Goal: Transaction & Acquisition: Purchase product/service

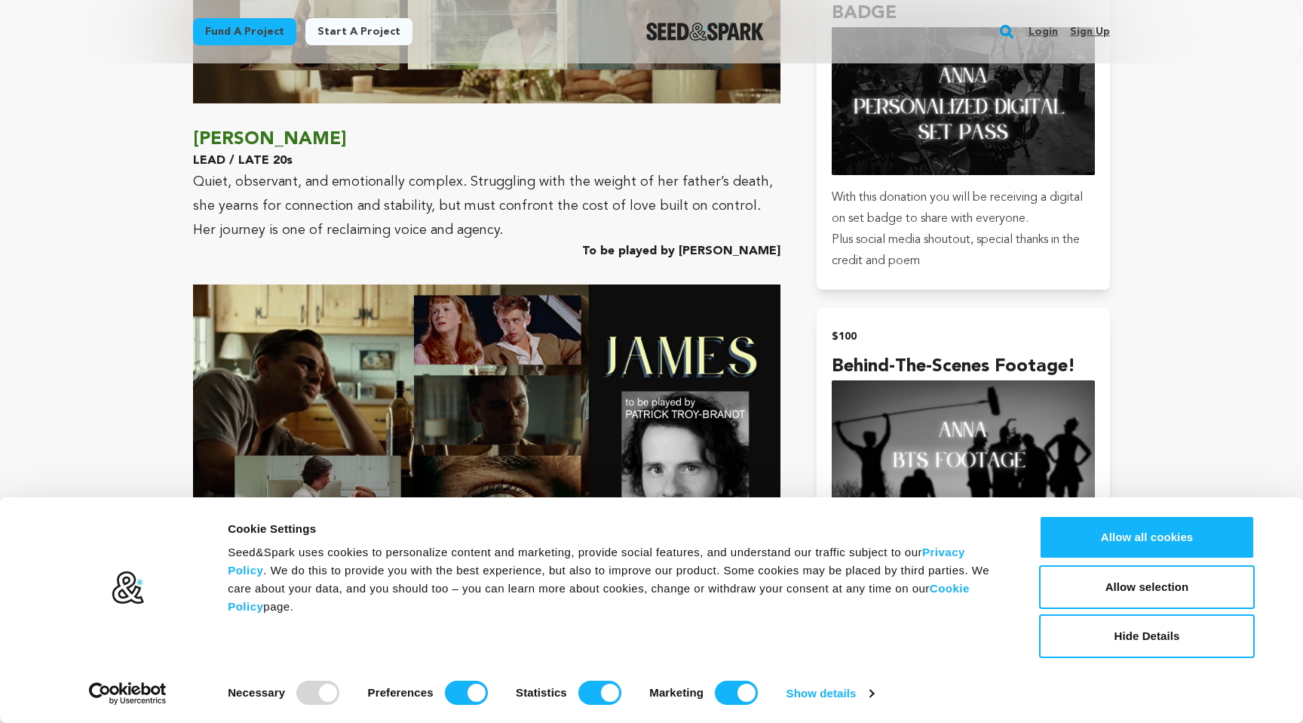
scroll to position [2832, 0]
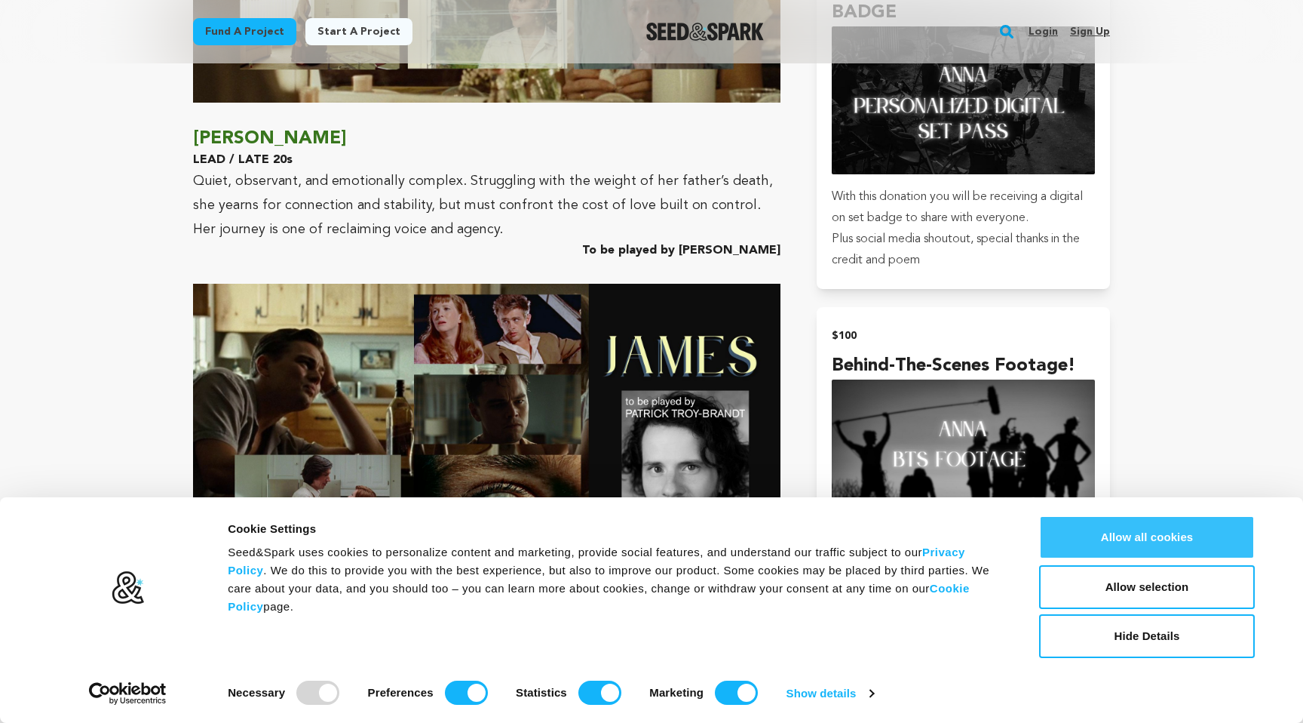
click at [1189, 540] on button "Allow all cookies" at bounding box center [1147, 537] width 216 height 44
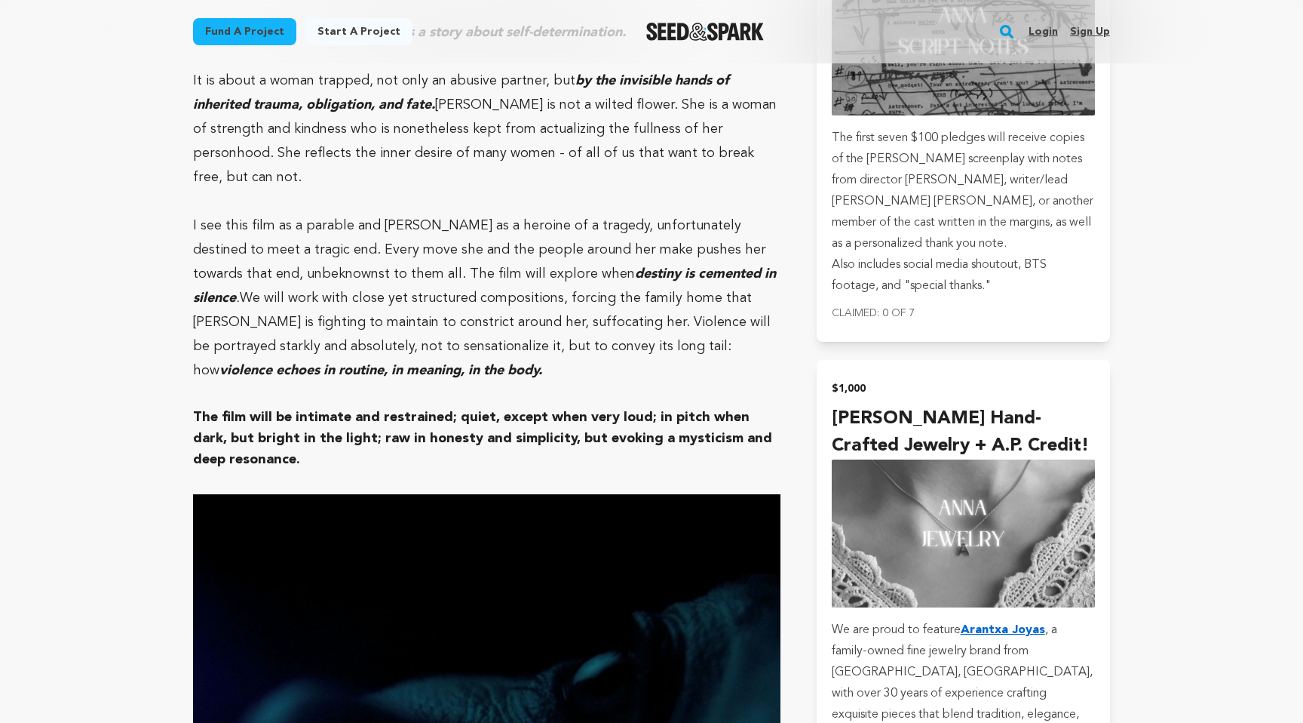
scroll to position [5122, 0]
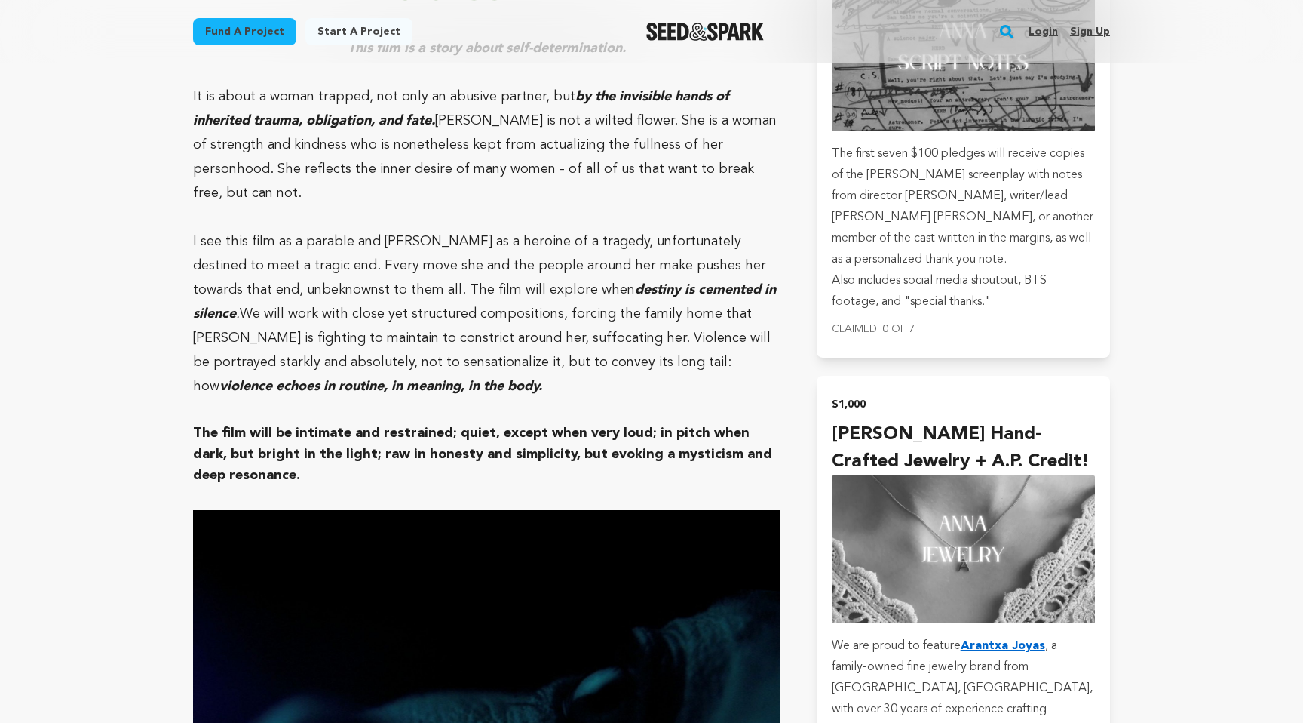
click at [1087, 31] on link "Sign up" at bounding box center [1090, 32] width 40 height 24
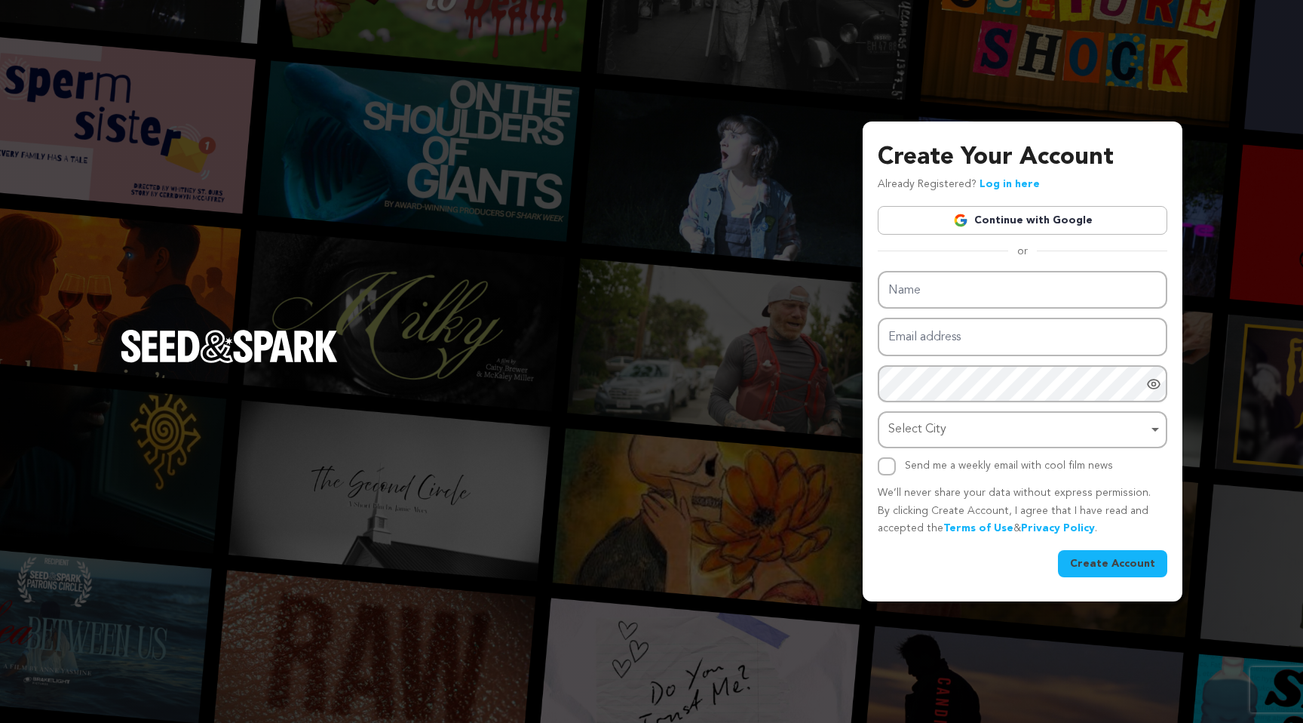
click at [1076, 221] on link "Continue with Google" at bounding box center [1023, 220] width 290 height 29
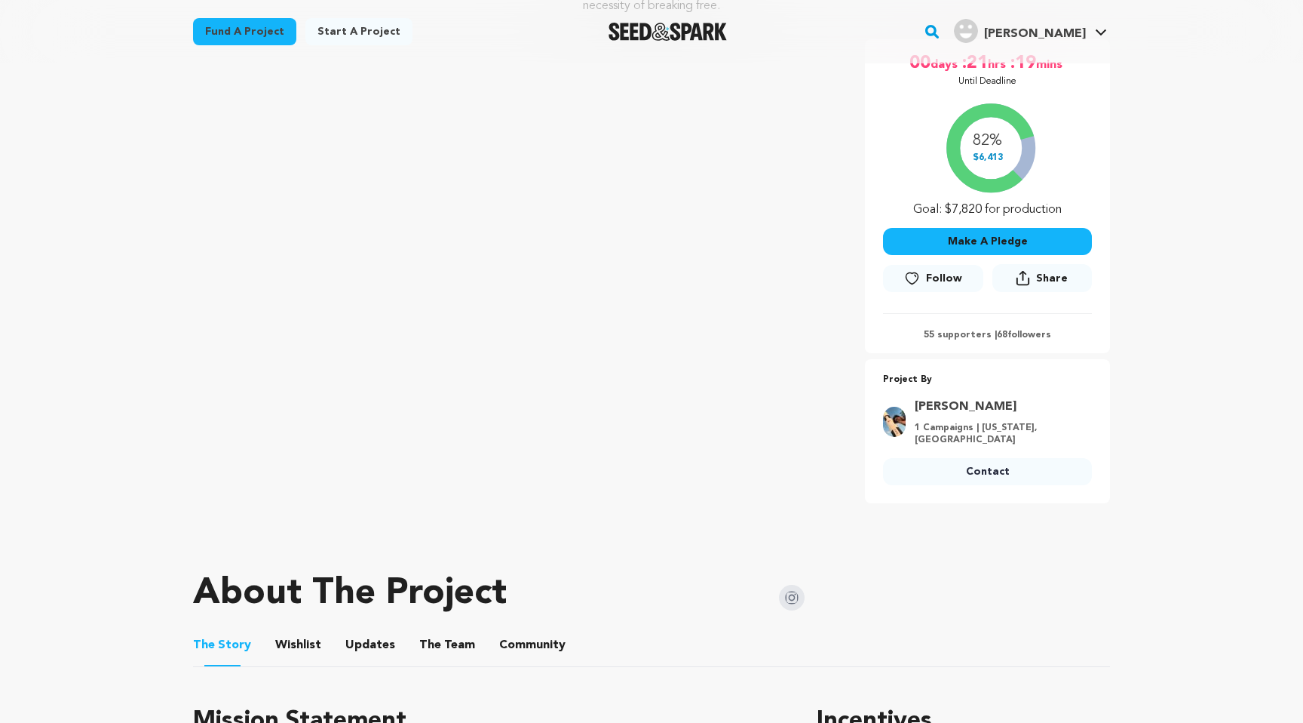
scroll to position [269, 0]
click at [966, 244] on button "Make A Pledge" at bounding box center [987, 240] width 209 height 27
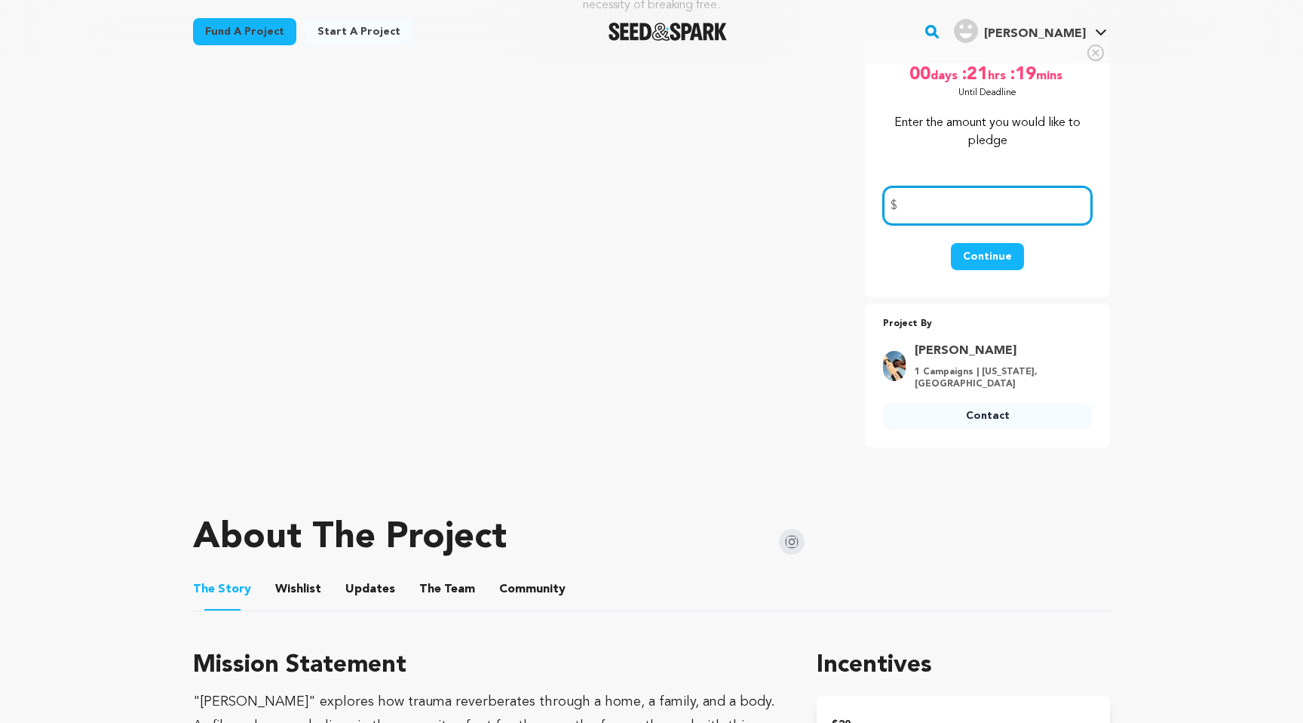
click at [943, 206] on input "number" at bounding box center [987, 205] width 209 height 38
type input "2"
type input "30"
click at [994, 249] on button "Continue" at bounding box center [987, 256] width 73 height 27
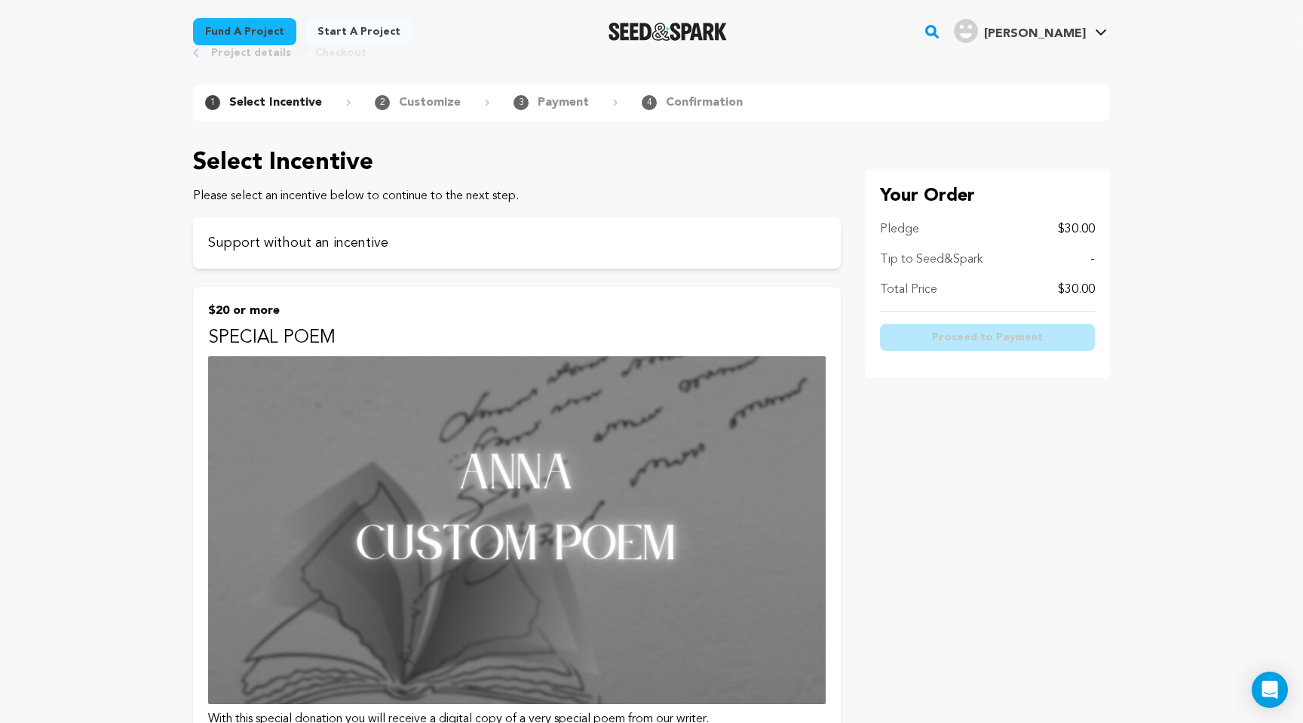
scroll to position [63, 0]
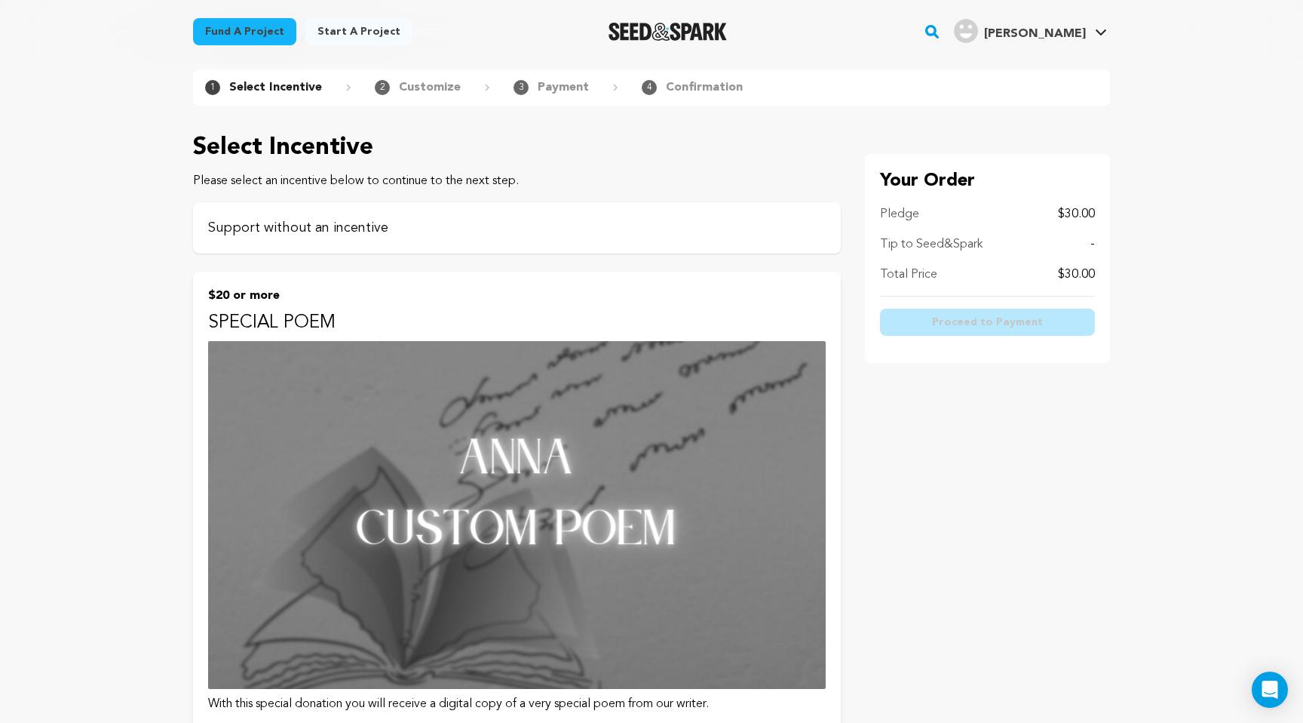
click at [420, 233] on p "Support without an incentive" at bounding box center [517, 227] width 618 height 21
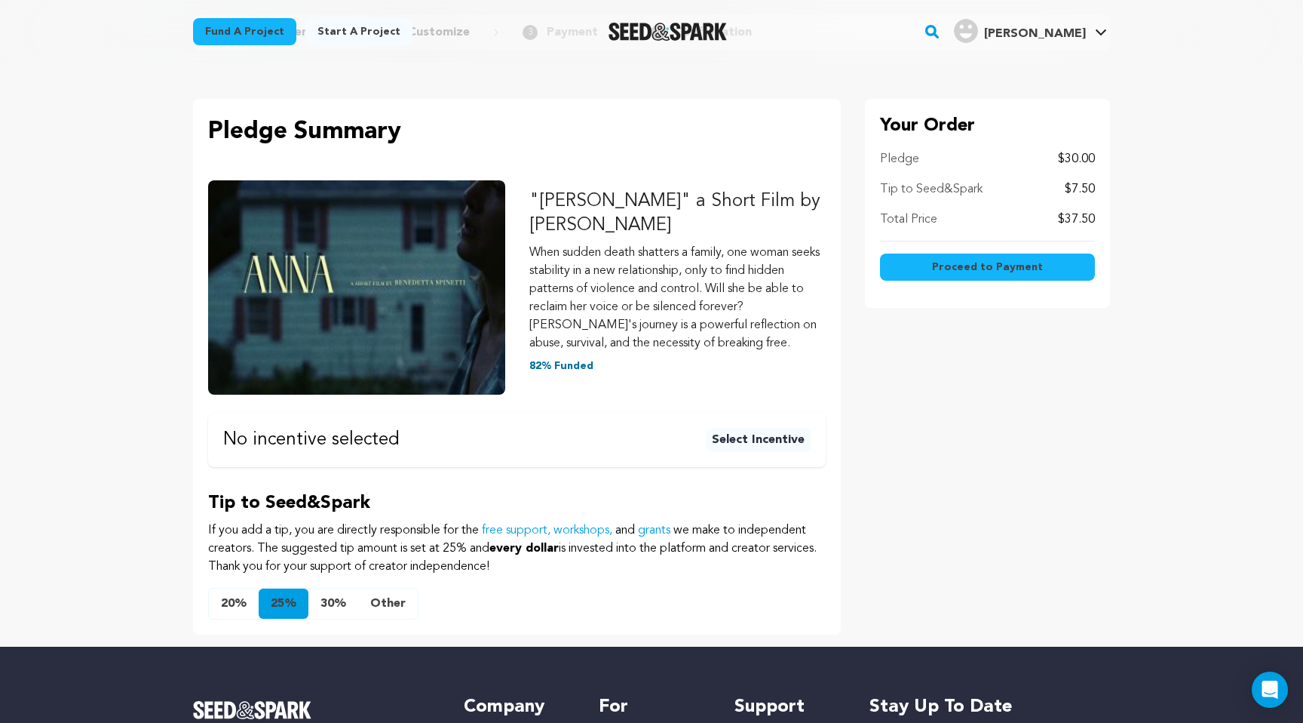
scroll to position [113, 0]
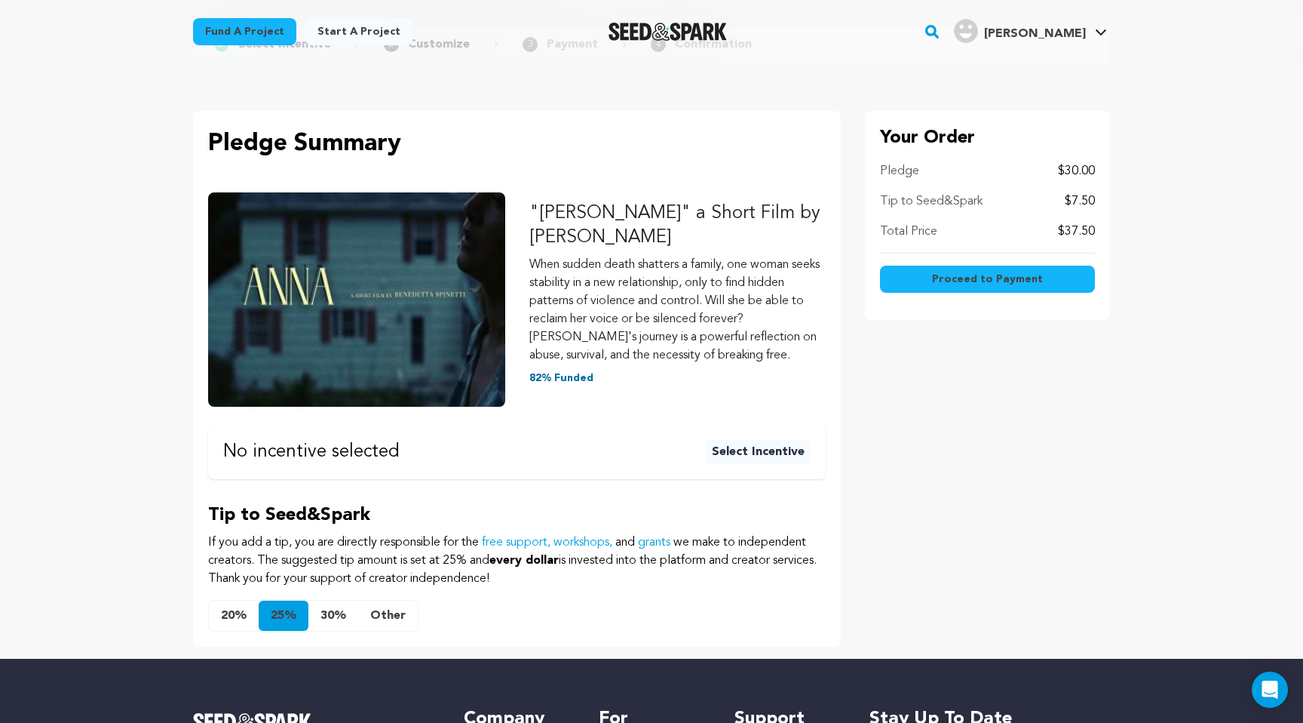
scroll to position [110, 0]
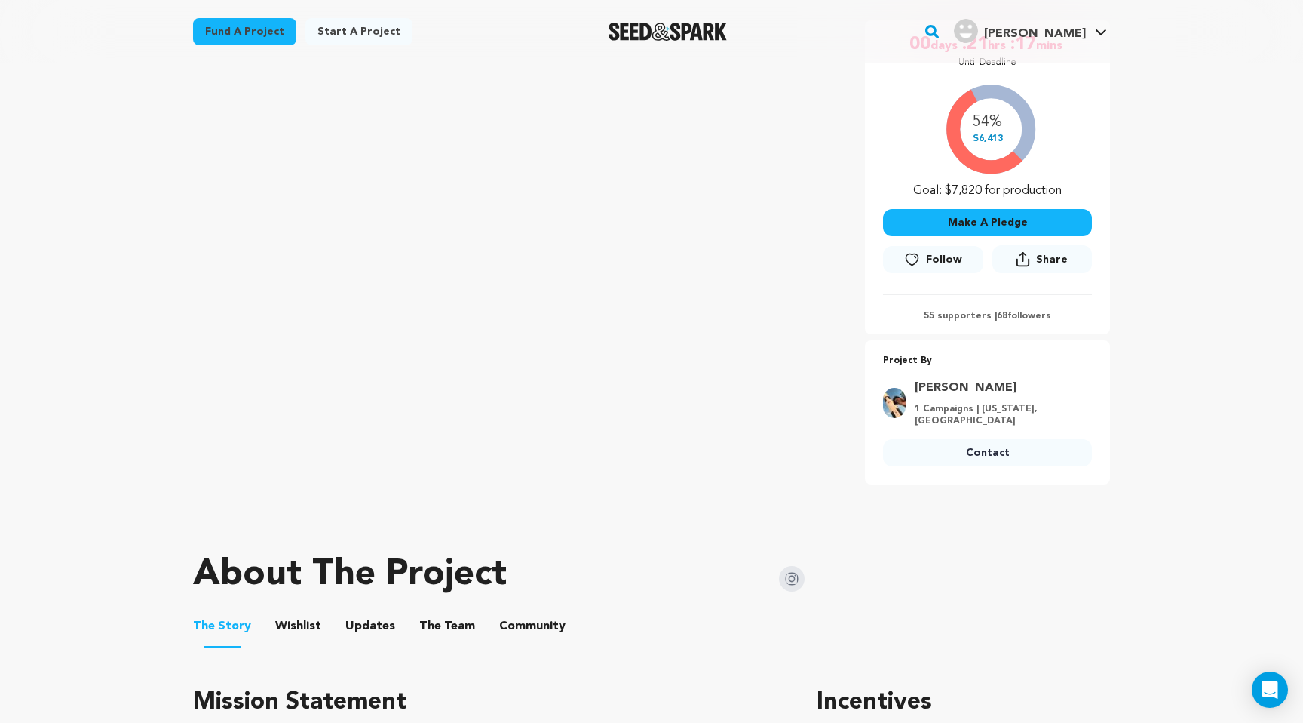
scroll to position [310, 0]
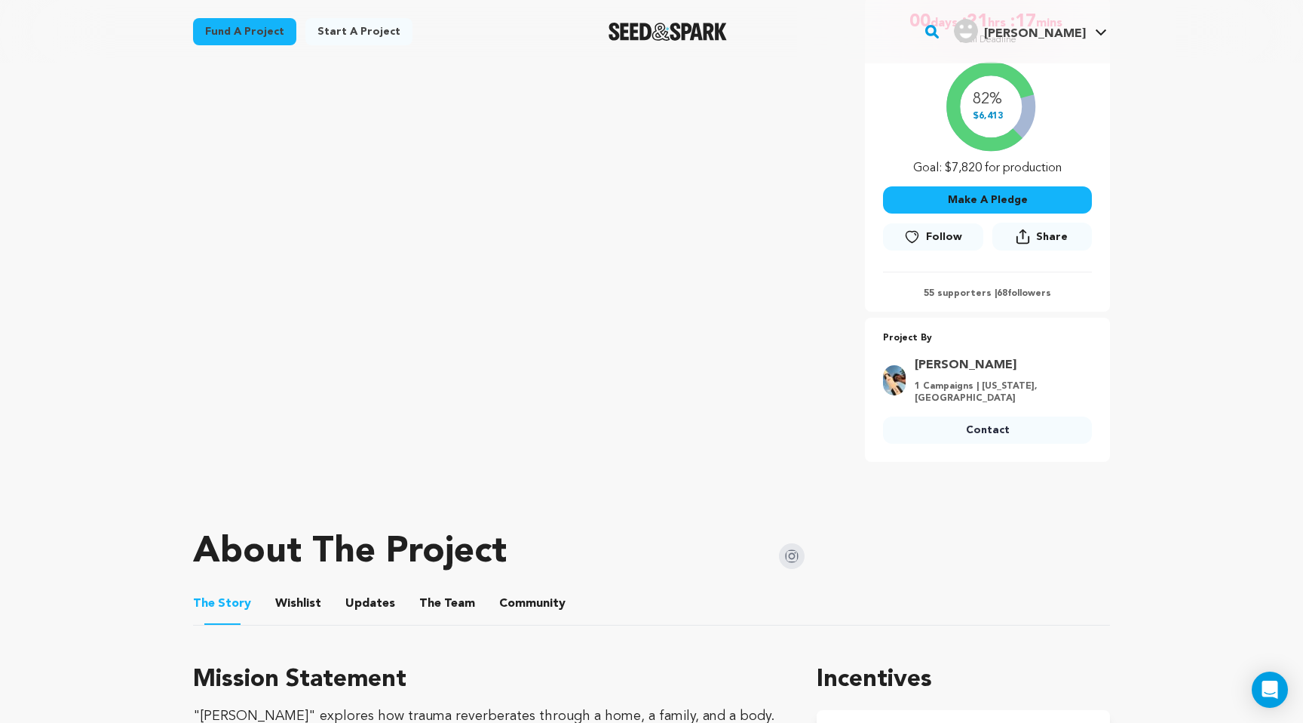
click at [980, 202] on button "Make A Pledge" at bounding box center [987, 199] width 209 height 27
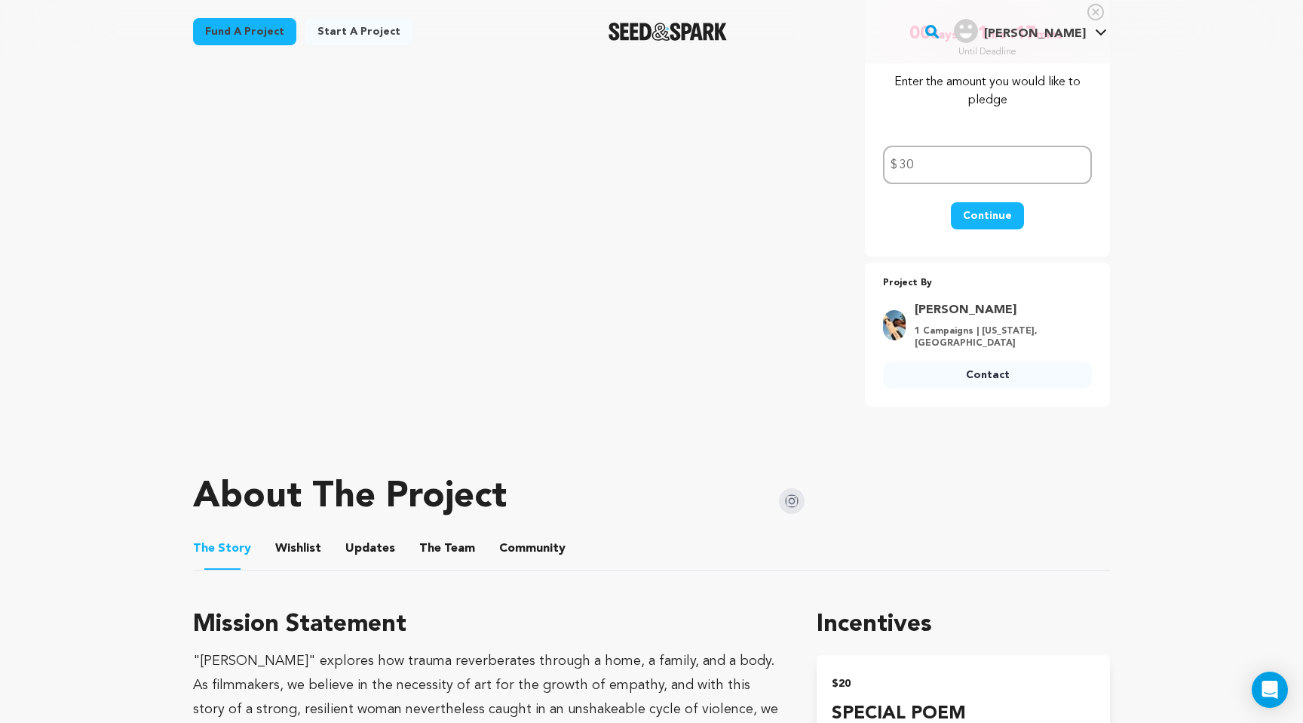
click at [987, 212] on button "Continue" at bounding box center [987, 215] width 73 height 27
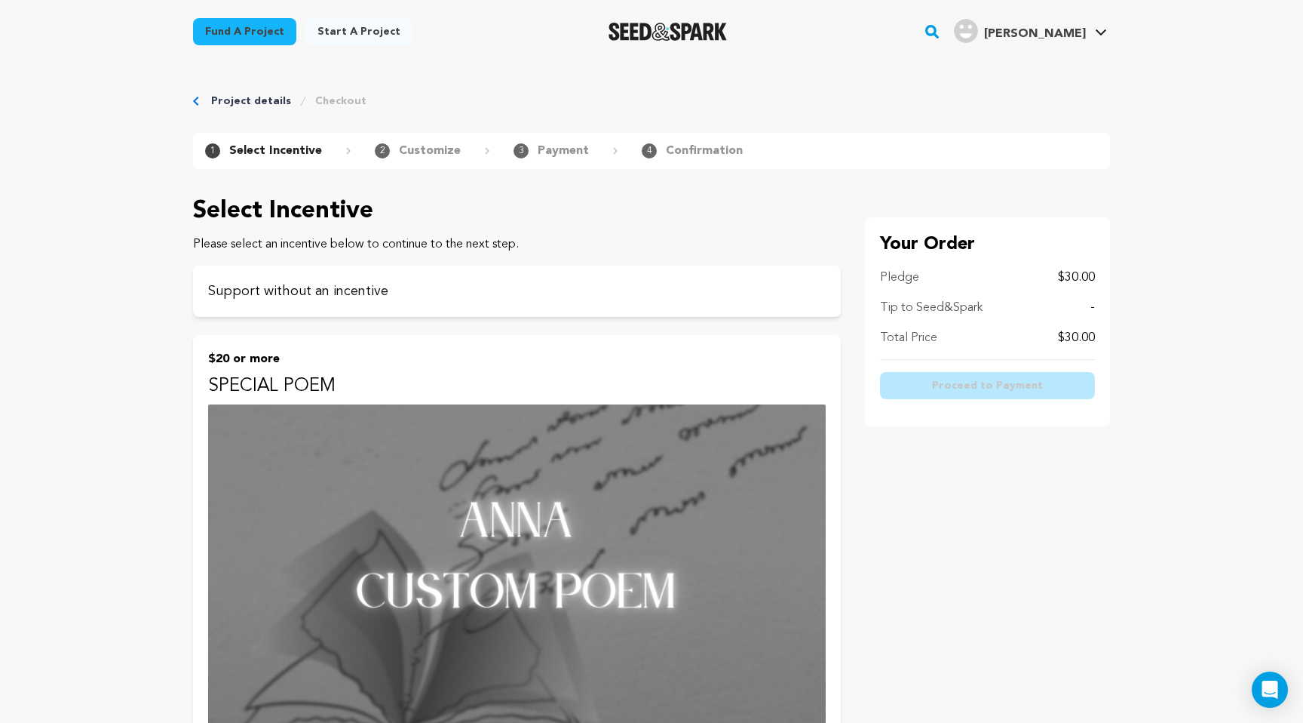
click at [247, 32] on link "Fund a project" at bounding box center [244, 31] width 103 height 27
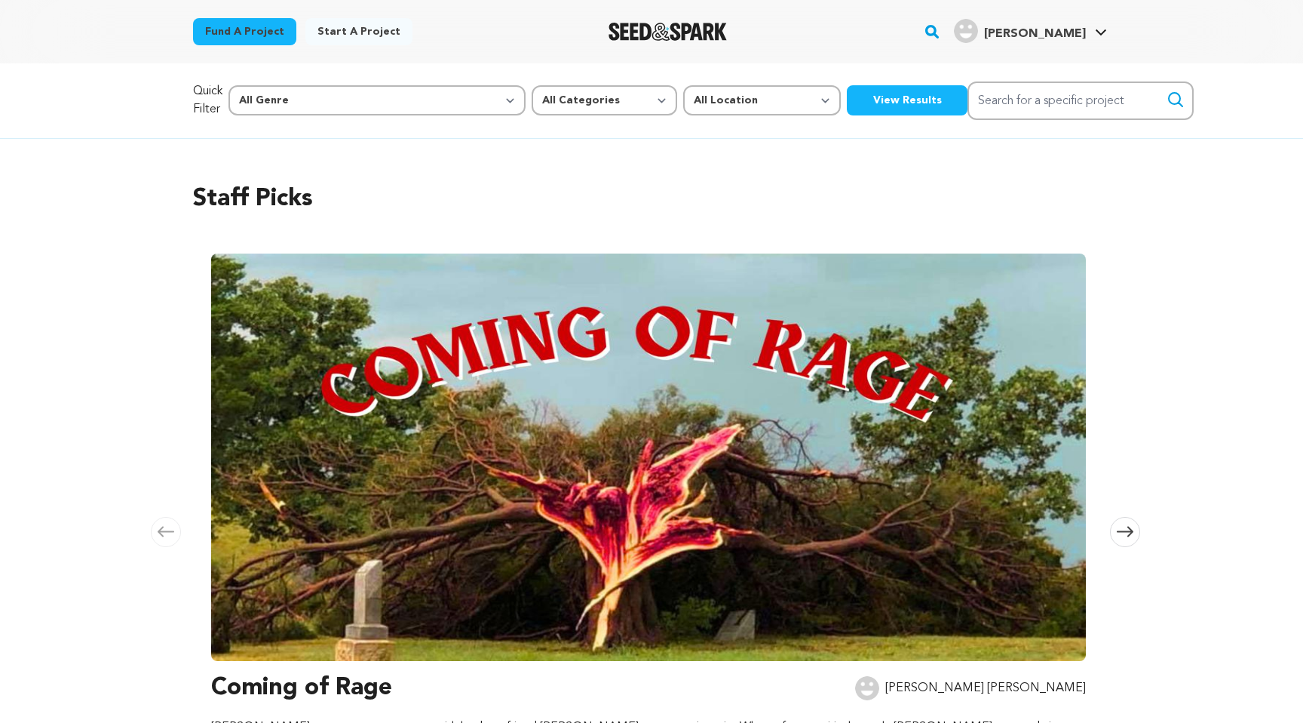
click at [195, 101] on p "Quick Filter" at bounding box center [207, 100] width 29 height 36
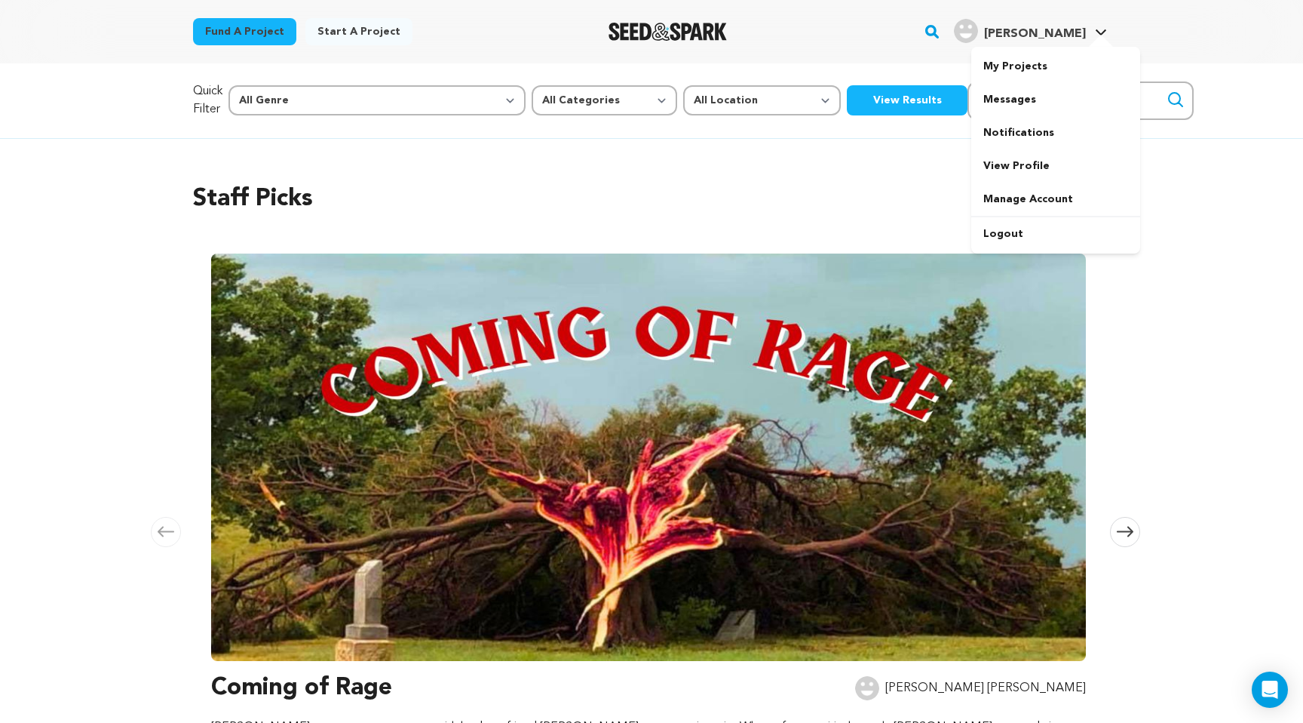
click at [1066, 29] on span "[PERSON_NAME]" at bounding box center [1035, 34] width 102 height 12
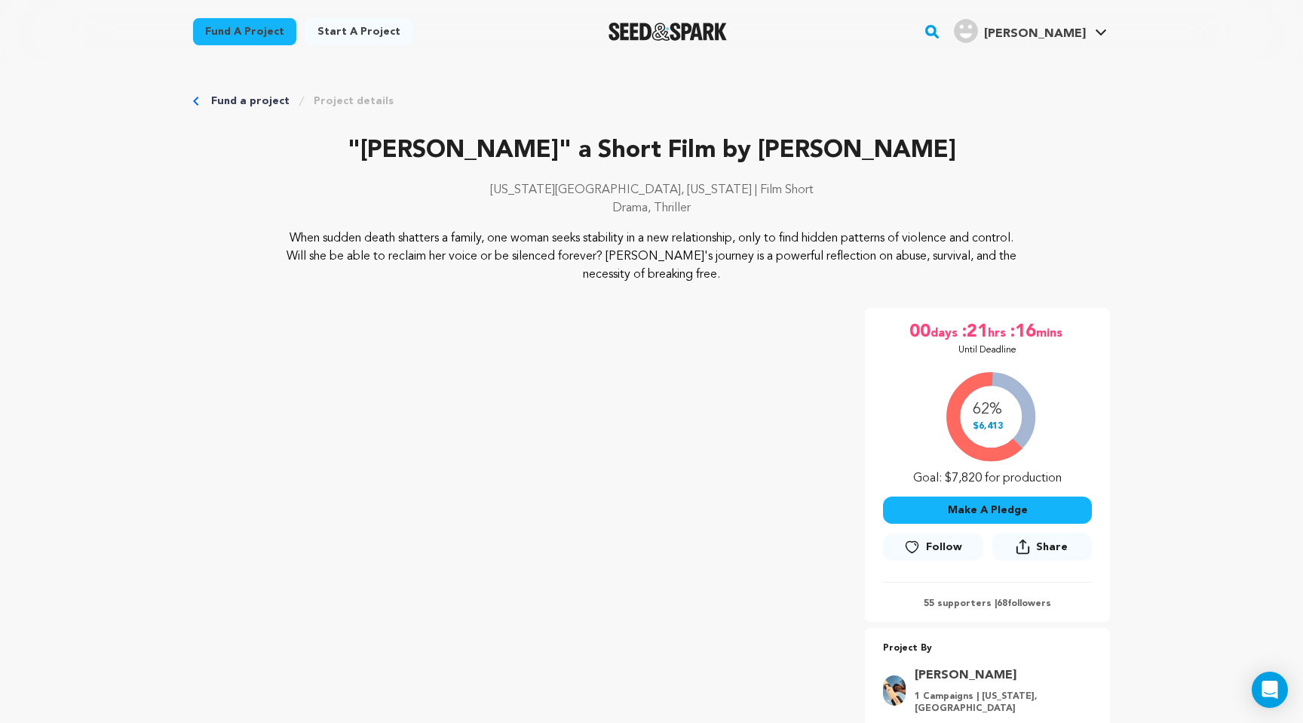
click at [972, 499] on button "Make A Pledge" at bounding box center [987, 509] width 209 height 27
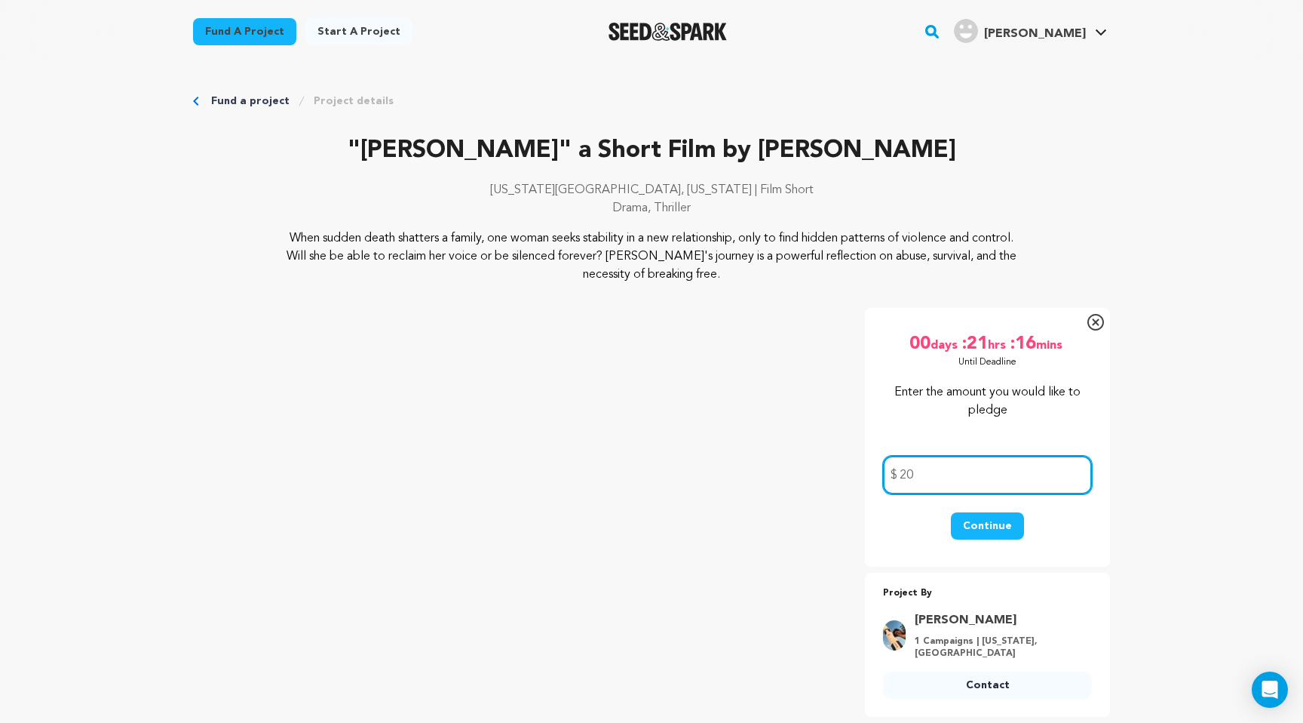
type input "20"
click at [989, 513] on button "Continue" at bounding box center [987, 525] width 73 height 27
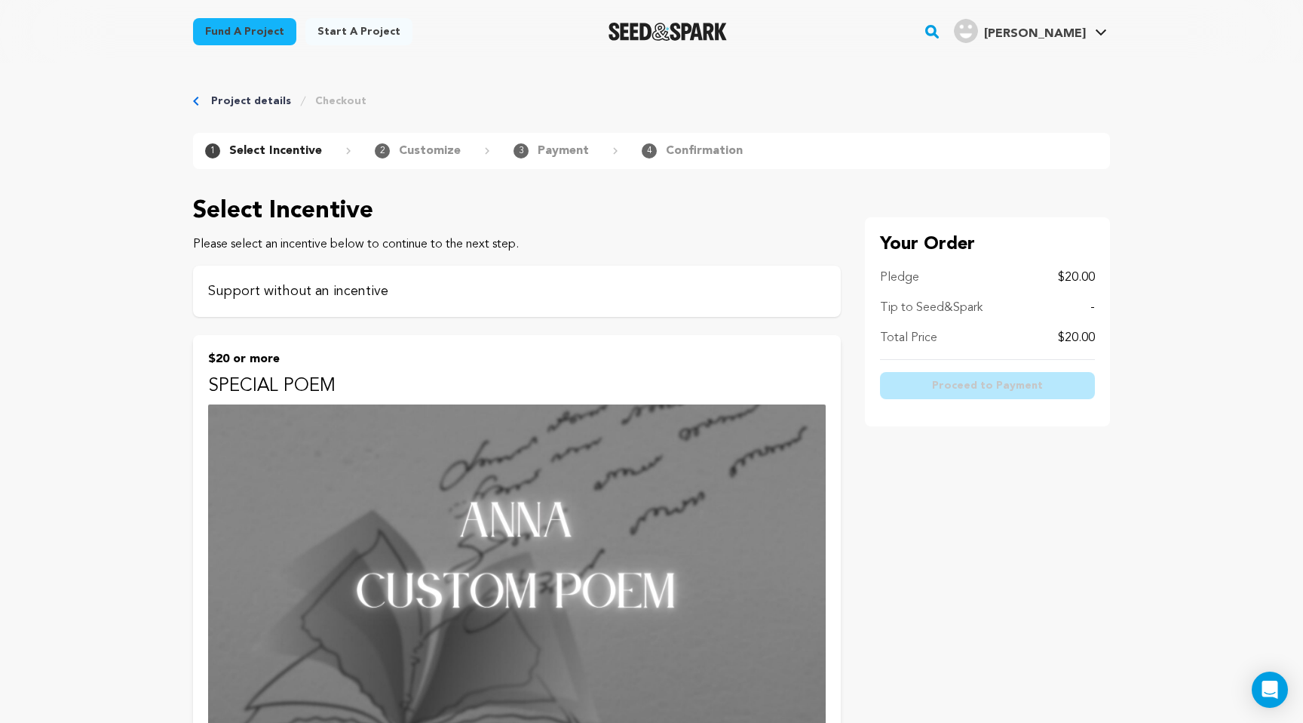
click at [416, 289] on p "Support without an incentive" at bounding box center [517, 291] width 618 height 21
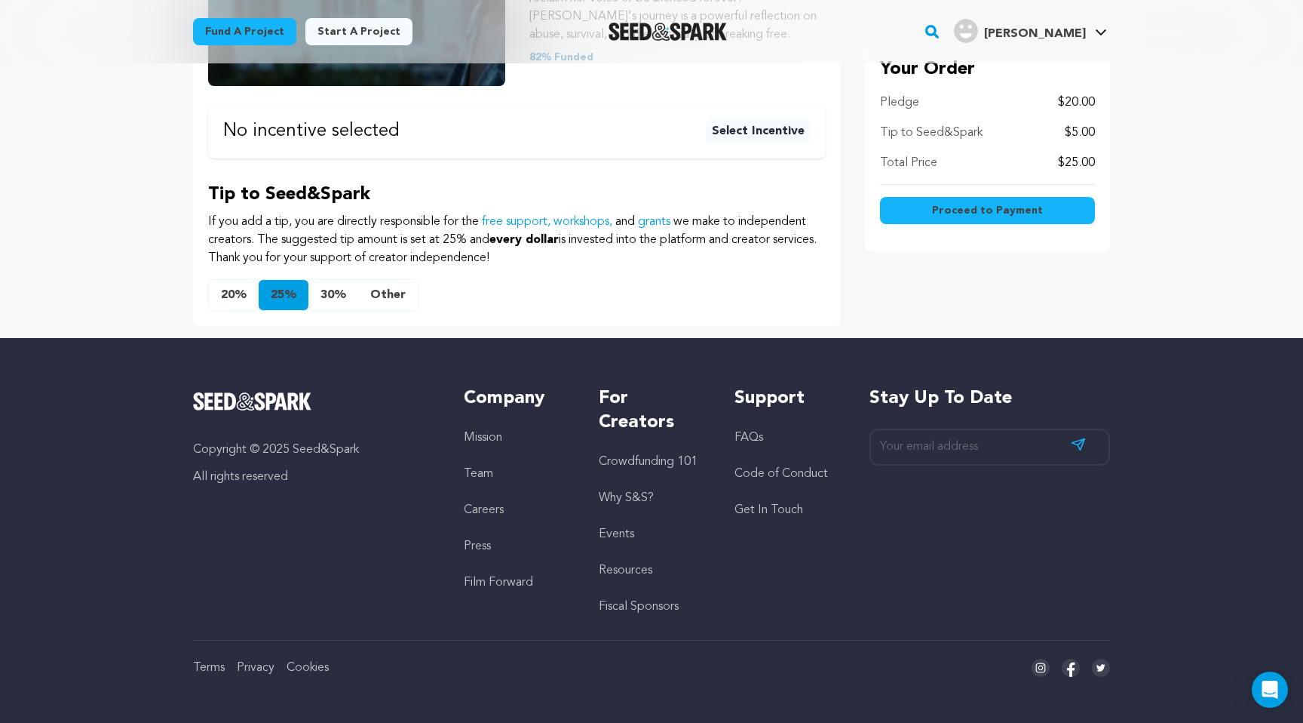
scroll to position [429, 0]
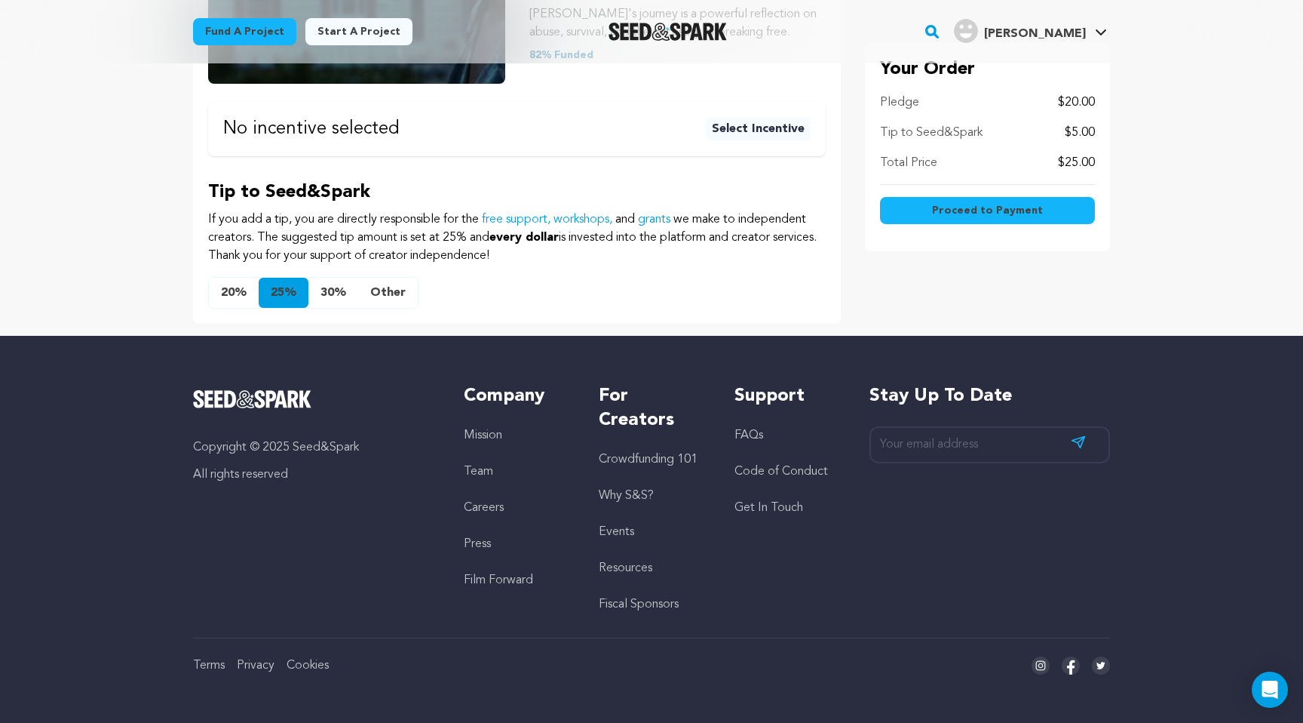
click at [391, 291] on button "Other" at bounding box center [388, 293] width 60 height 30
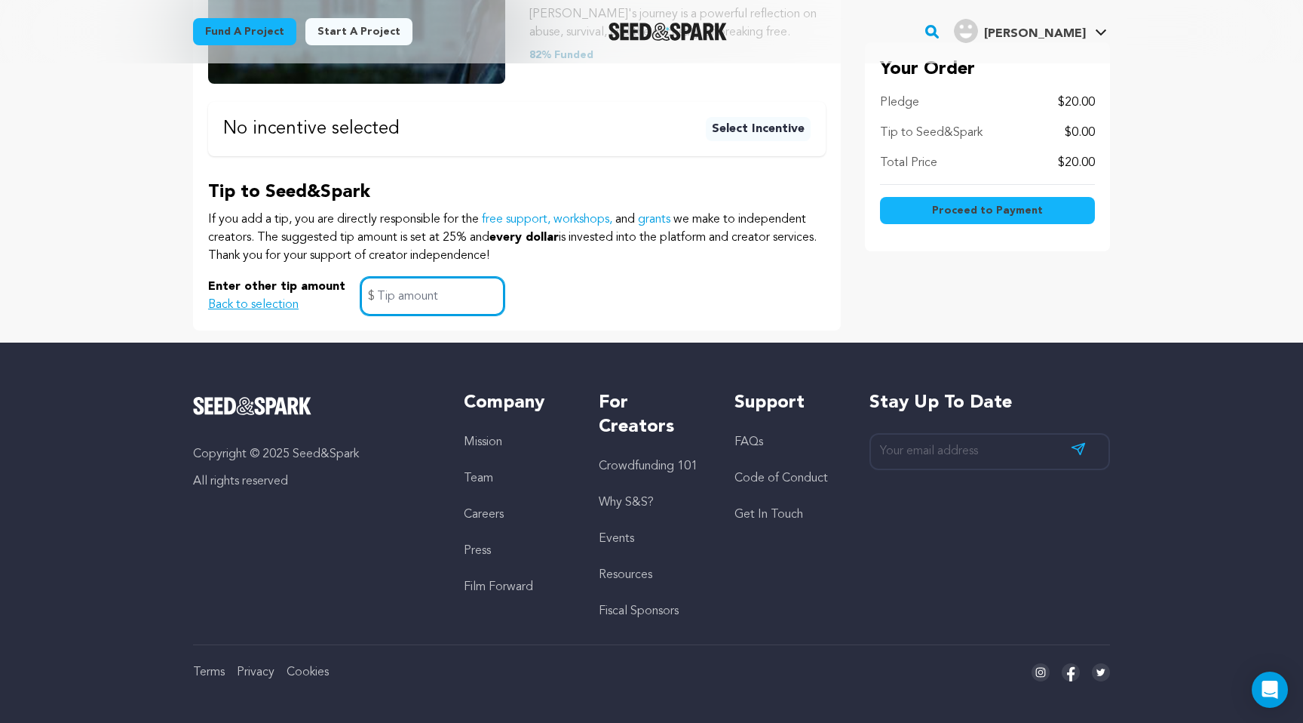
click at [398, 305] on input "text" at bounding box center [433, 296] width 144 height 38
type input "1"
type input "0.00"
drag, startPoint x: 396, startPoint y: 297, endPoint x: 361, endPoint y: 296, distance: 35.5
click at [361, 296] on input "0.00" at bounding box center [433, 296] width 144 height 38
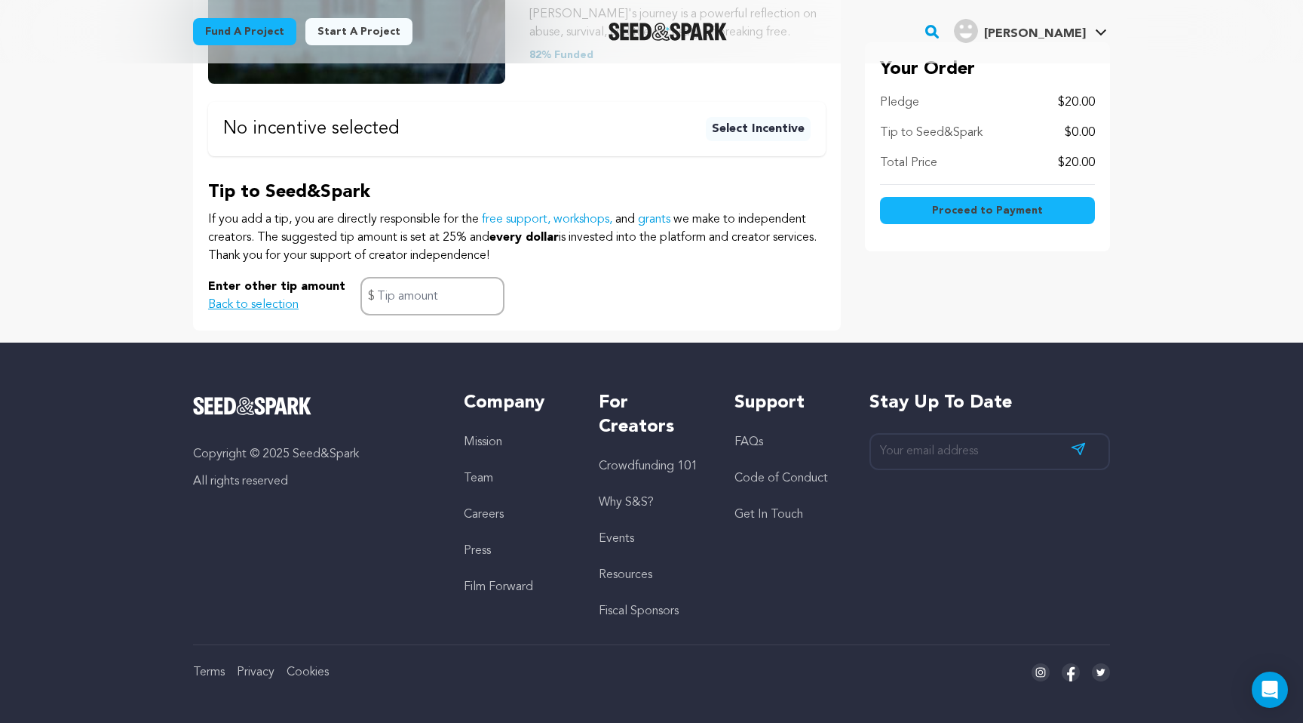
click at [989, 205] on span "Proceed to Payment" at bounding box center [987, 210] width 111 height 15
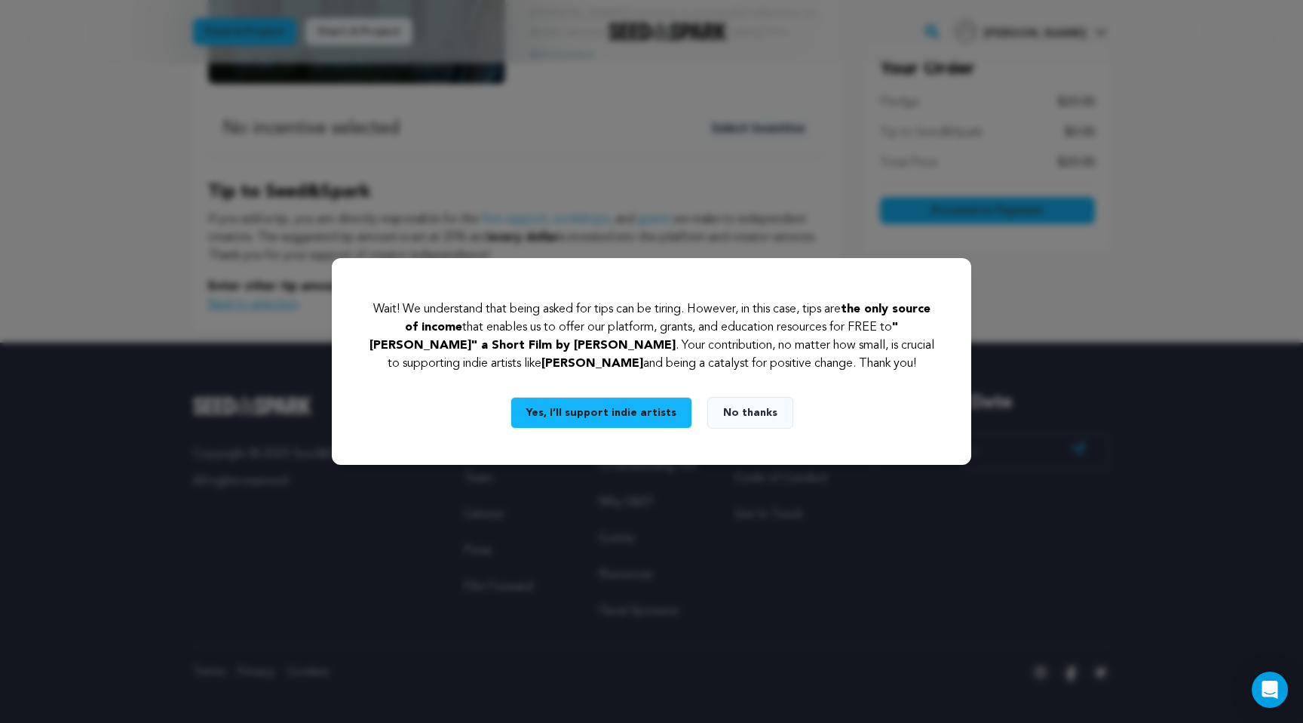
click at [761, 412] on button "No thanks" at bounding box center [750, 413] width 86 height 32
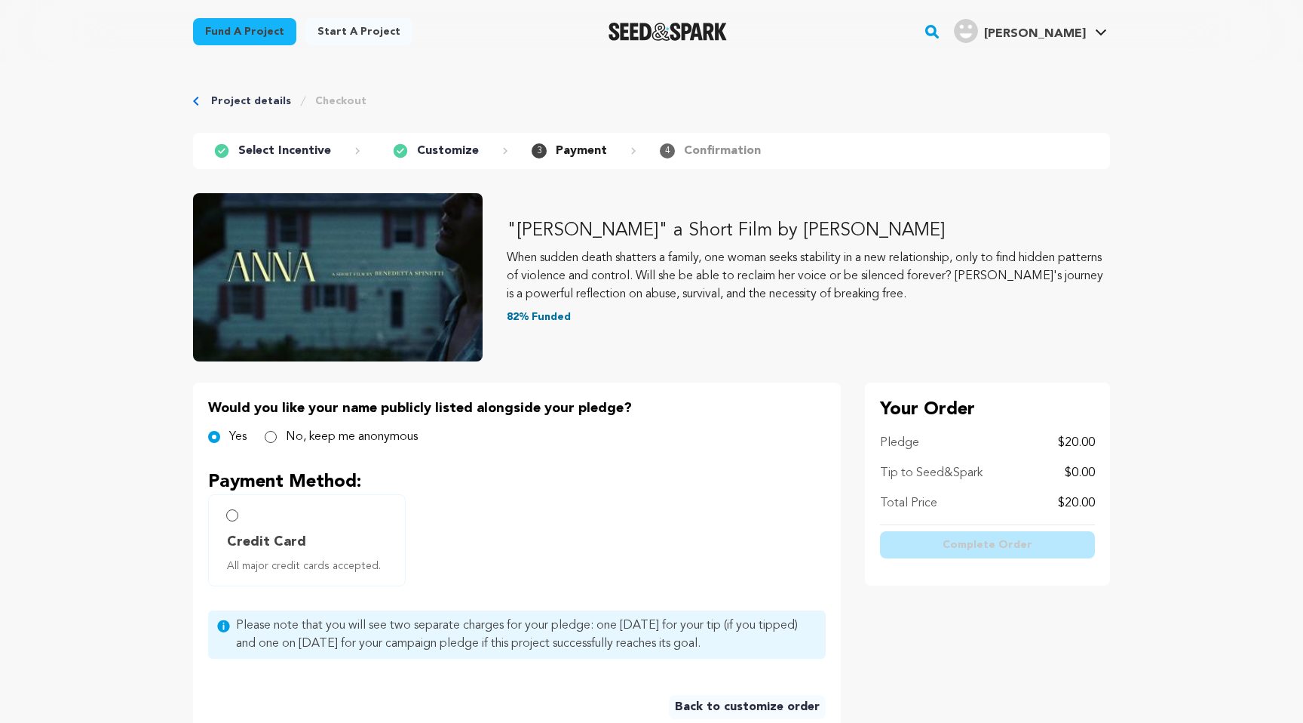
click at [761, 412] on p "Would you like your name publicly listed alongside your pledge?" at bounding box center [517, 407] width 618 height 21
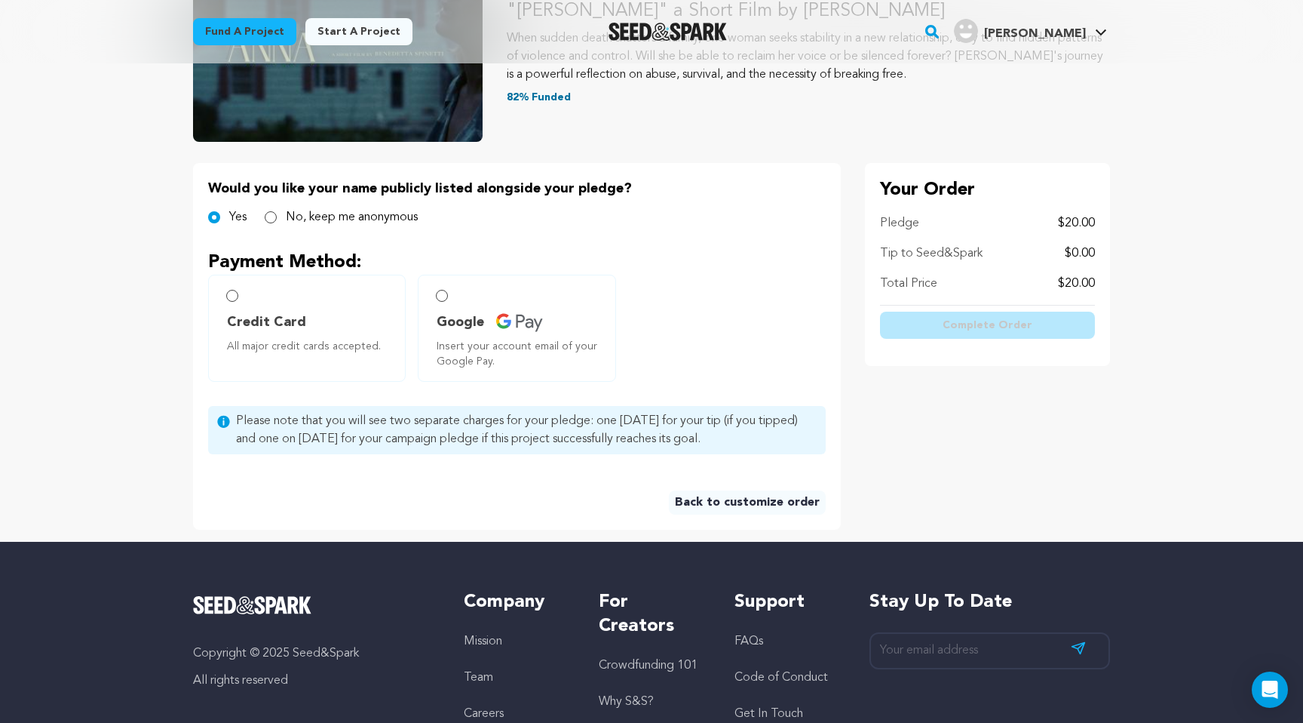
scroll to position [226, 0]
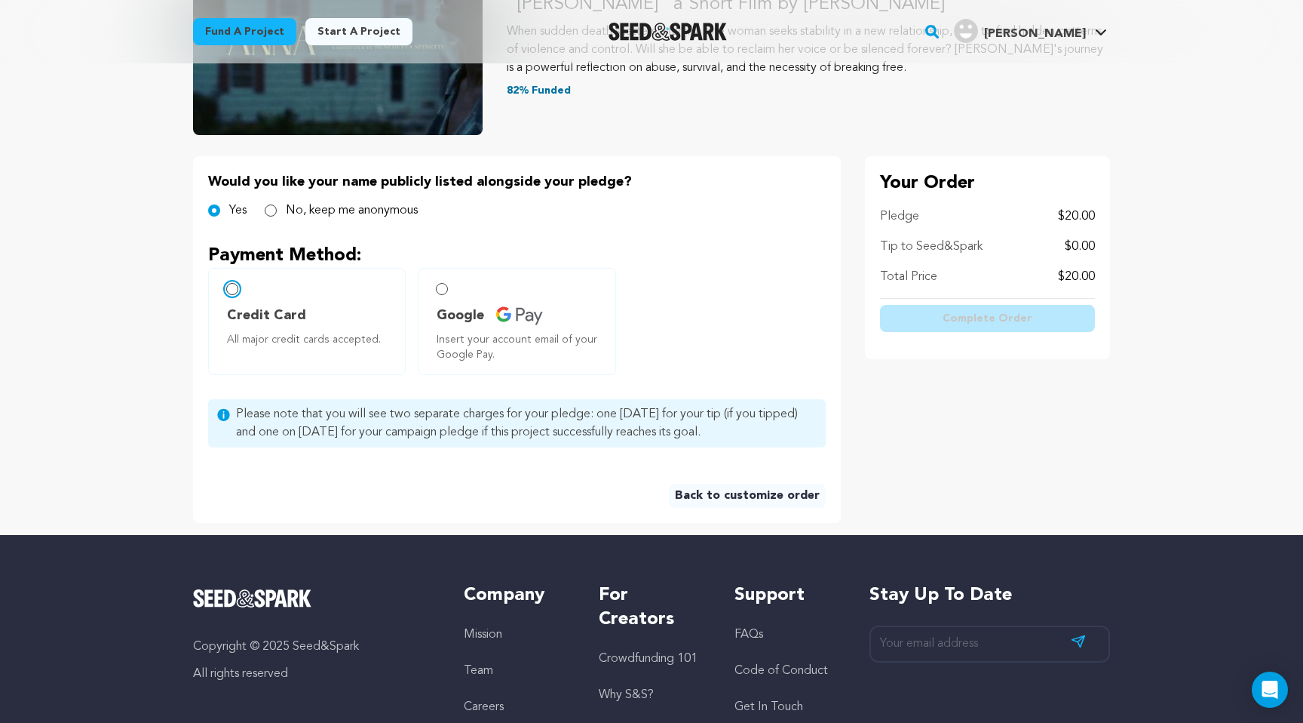
click at [235, 289] on input "Credit Card All major credit cards accepted." at bounding box center [232, 289] width 12 height 12
radio input "false"
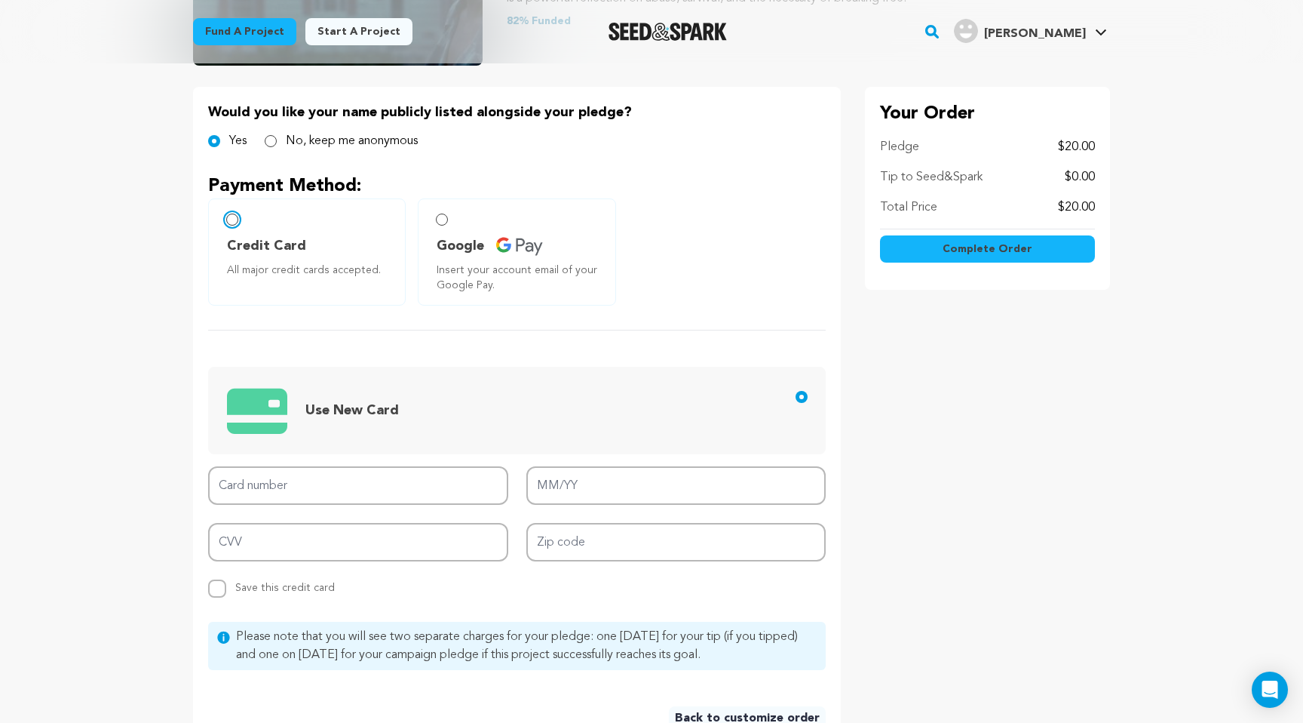
scroll to position [315, 0]
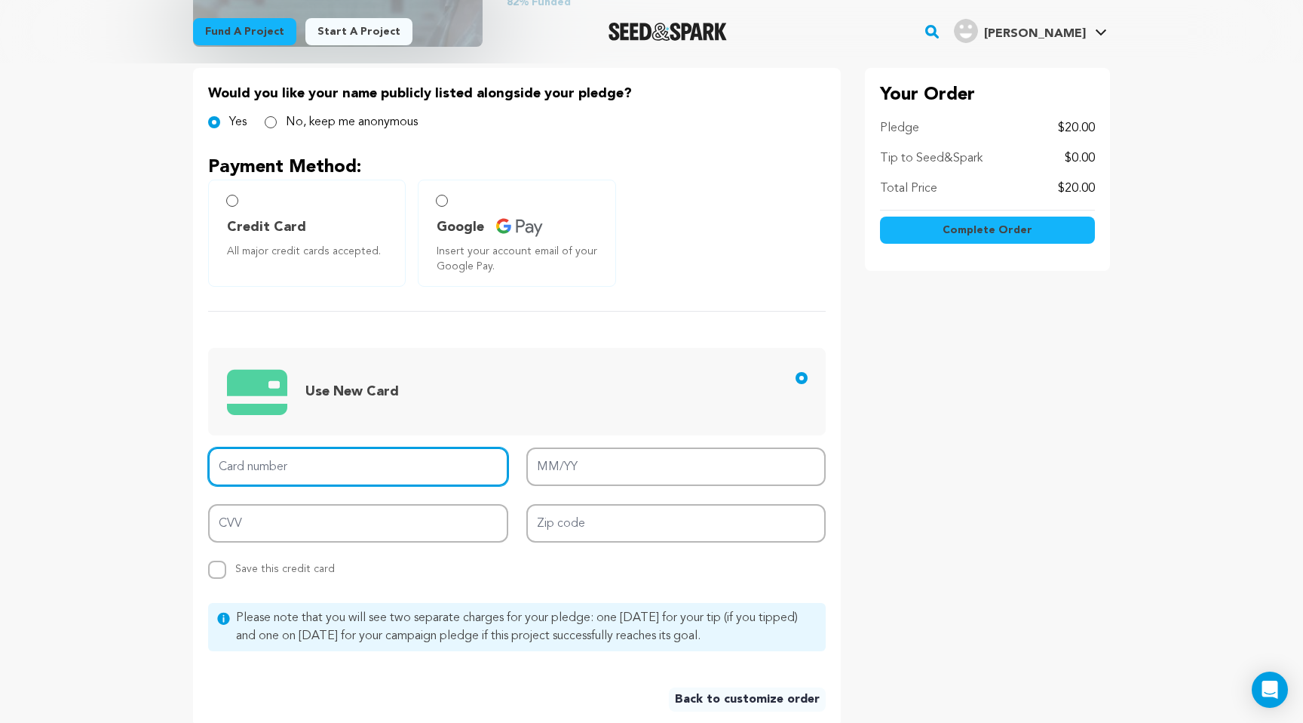
click at [368, 462] on input "Card number" at bounding box center [358, 466] width 300 height 38
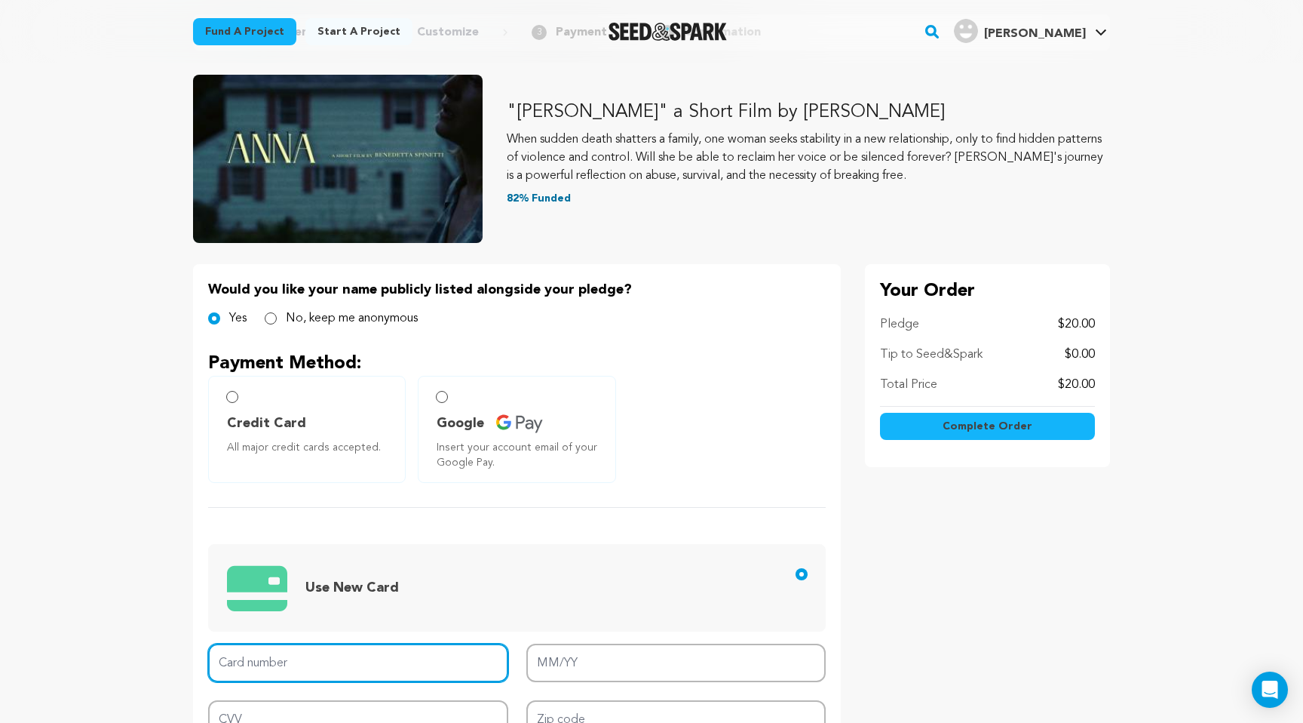
scroll to position [127, 0]
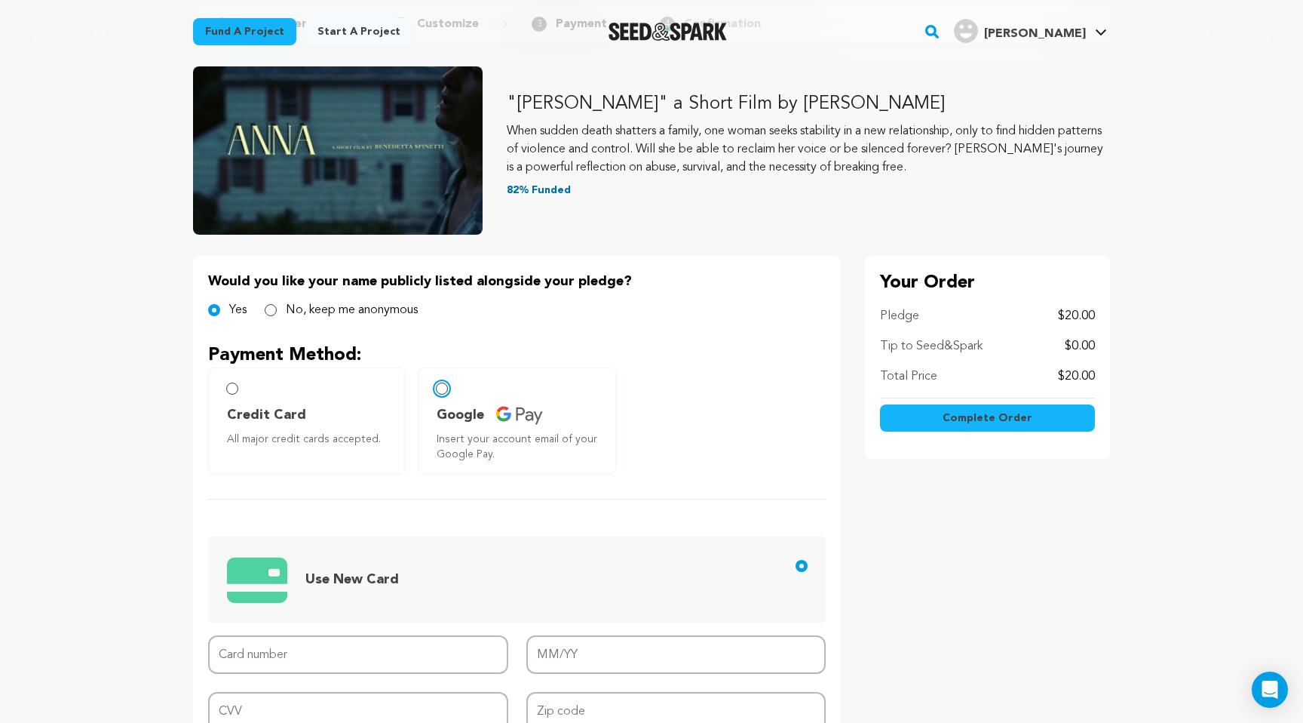
click at [443, 386] on input "Google Insert your account email of your Google Pay." at bounding box center [442, 388] width 12 height 12
click at [234, 391] on input "Credit Card All major credit cards accepted." at bounding box center [232, 388] width 12 height 12
click at [234, 388] on input "Credit Card All major credit cards accepted." at bounding box center [232, 388] width 12 height 12
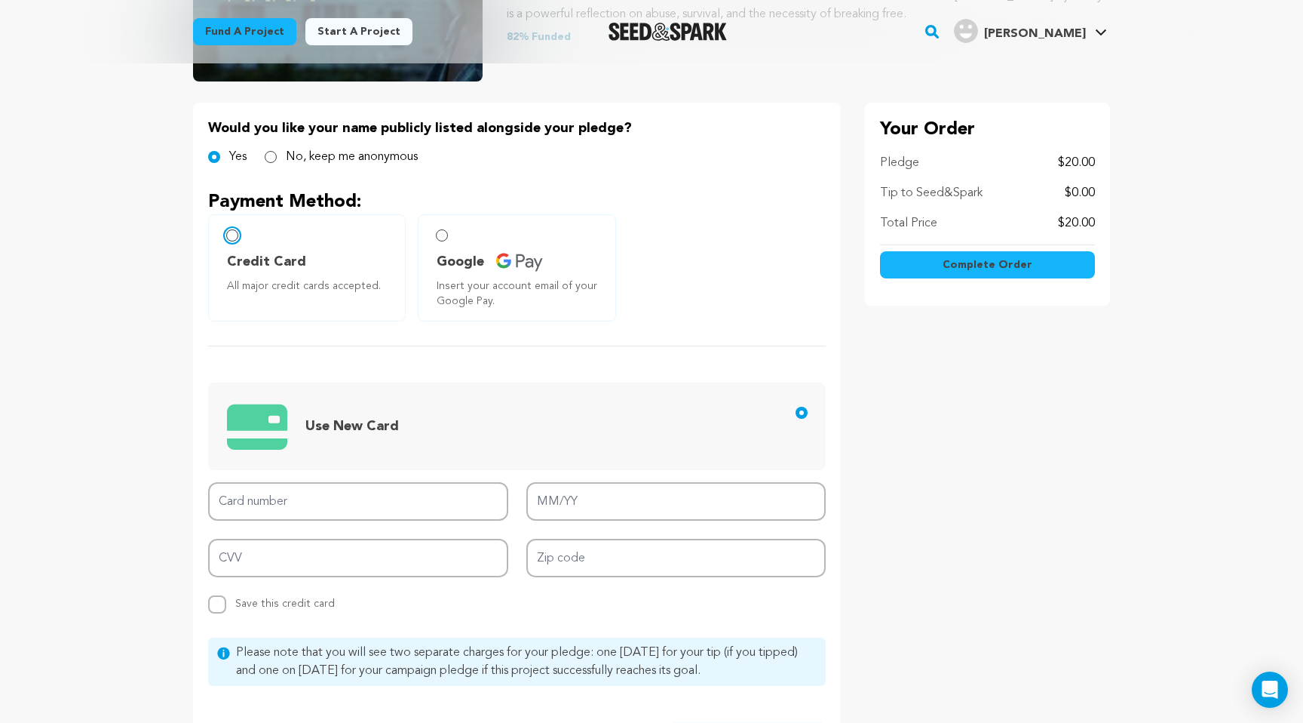
scroll to position [304, 0]
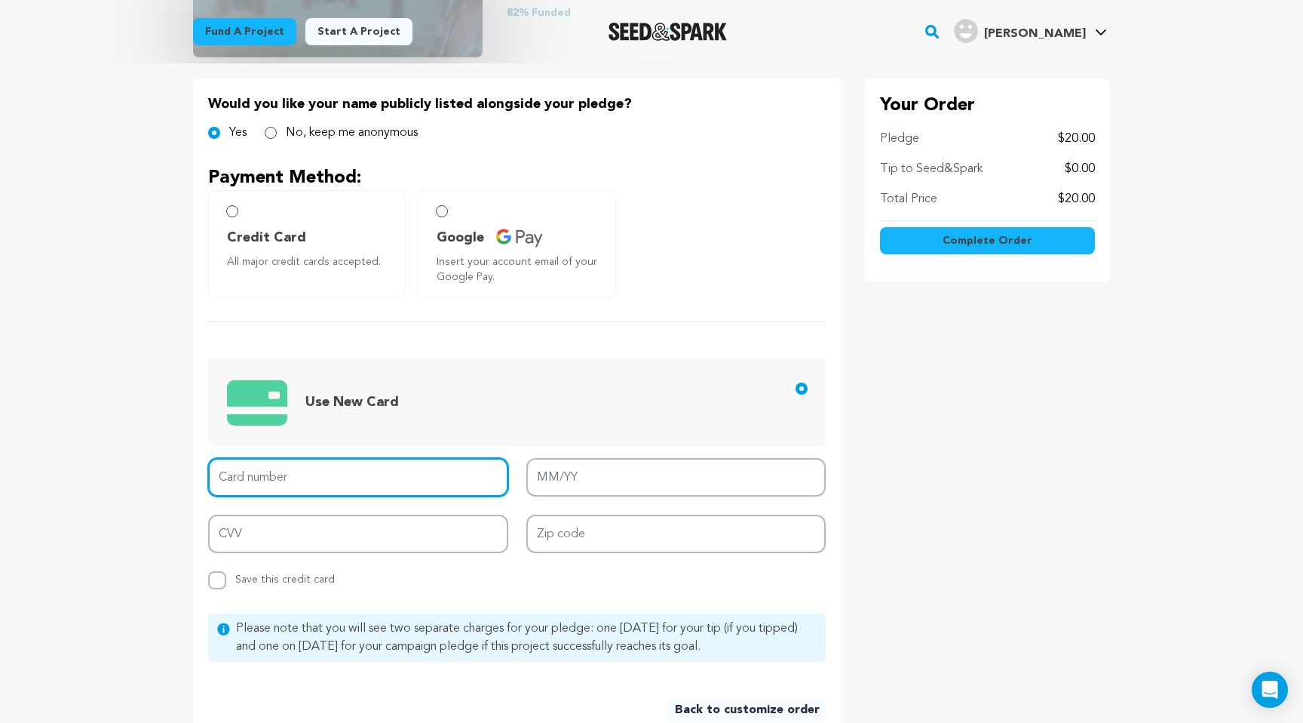
click at [295, 483] on input "Card number" at bounding box center [358, 477] width 300 height 38
type input "4232 2320 7886 3488"
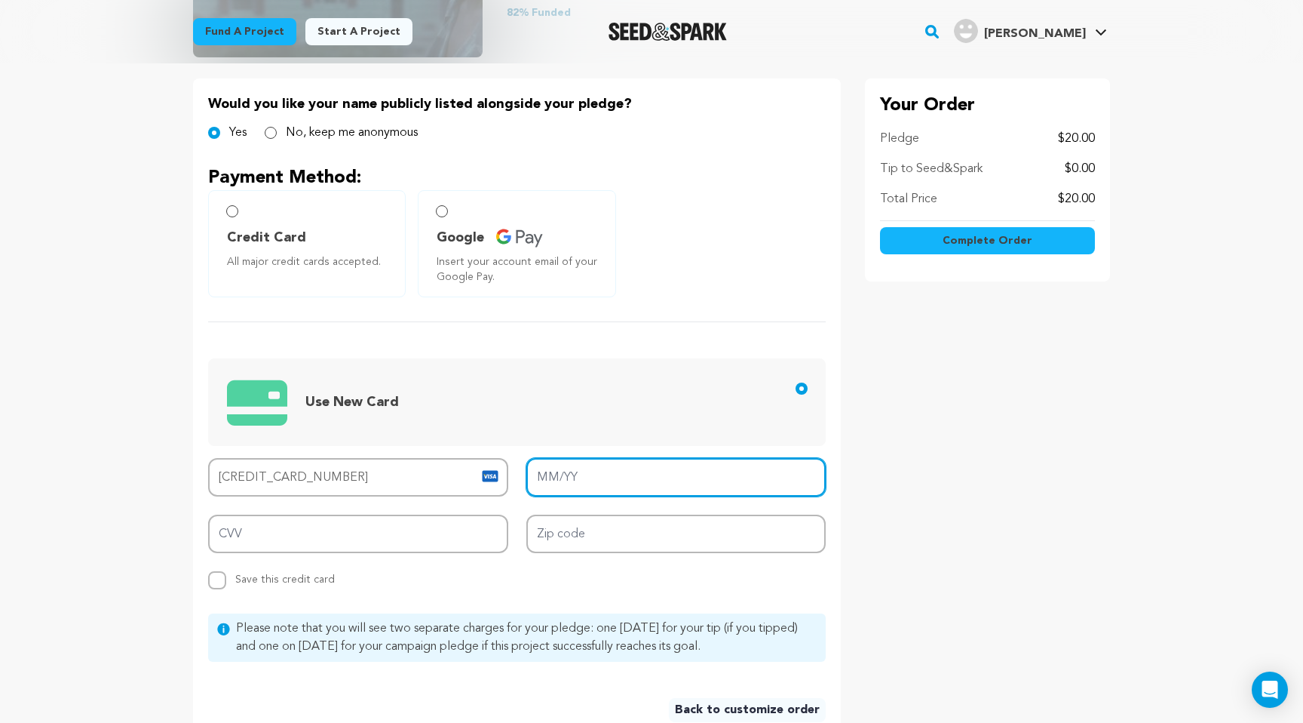
click at [619, 490] on input "MM/YY" at bounding box center [676, 477] width 300 height 38
type input "09/26"
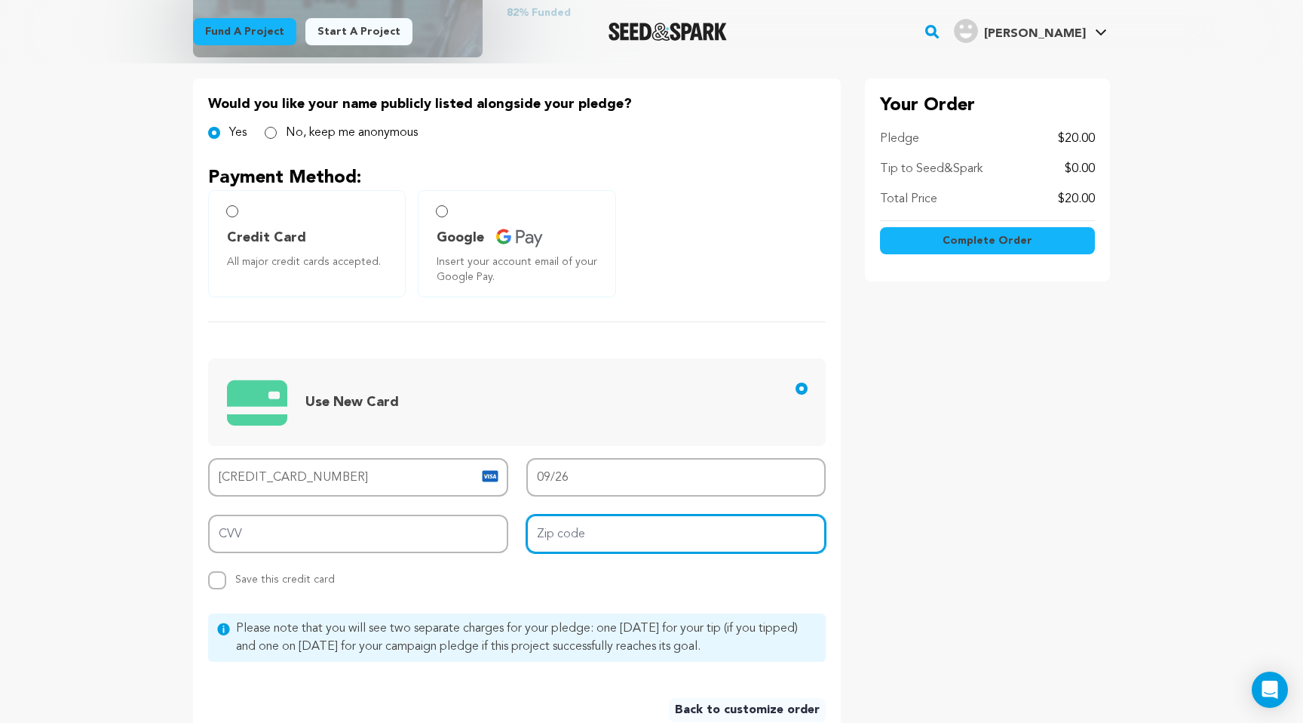
click at [614, 532] on input "Zip code" at bounding box center [676, 533] width 300 height 38
type input "11238"
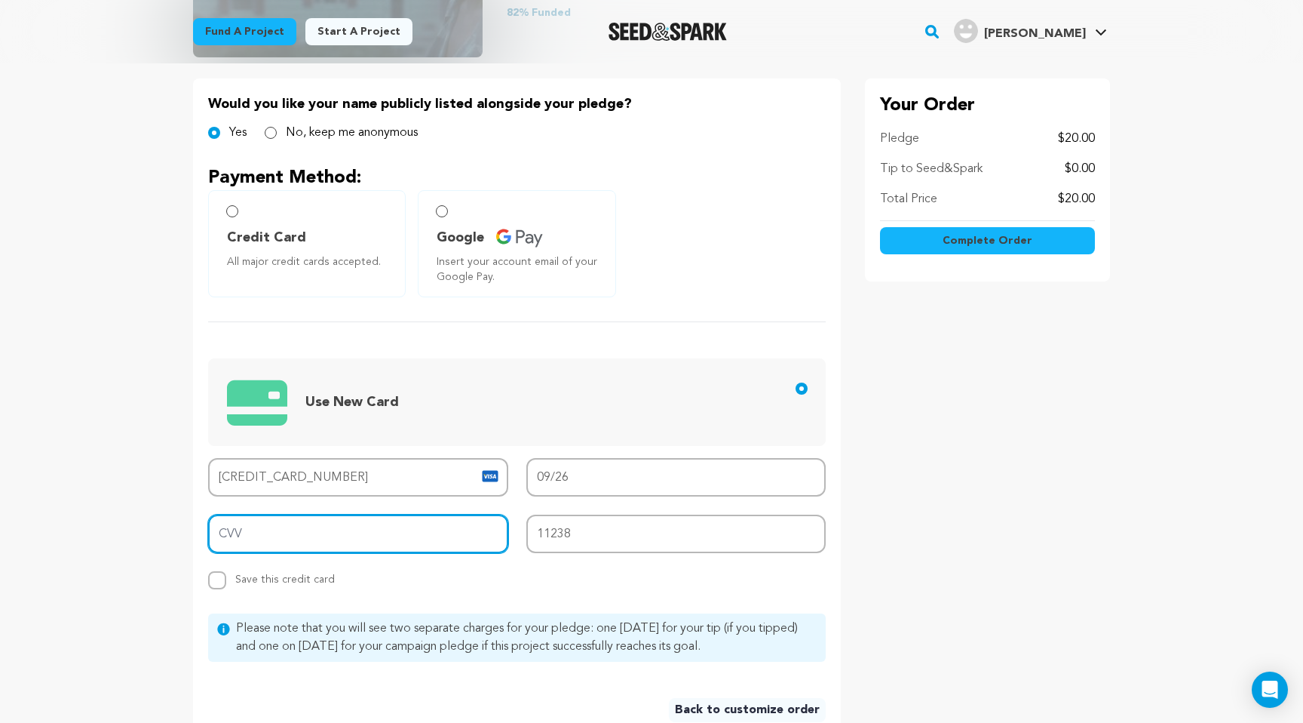
click at [381, 537] on input "CVV" at bounding box center [358, 533] width 300 height 38
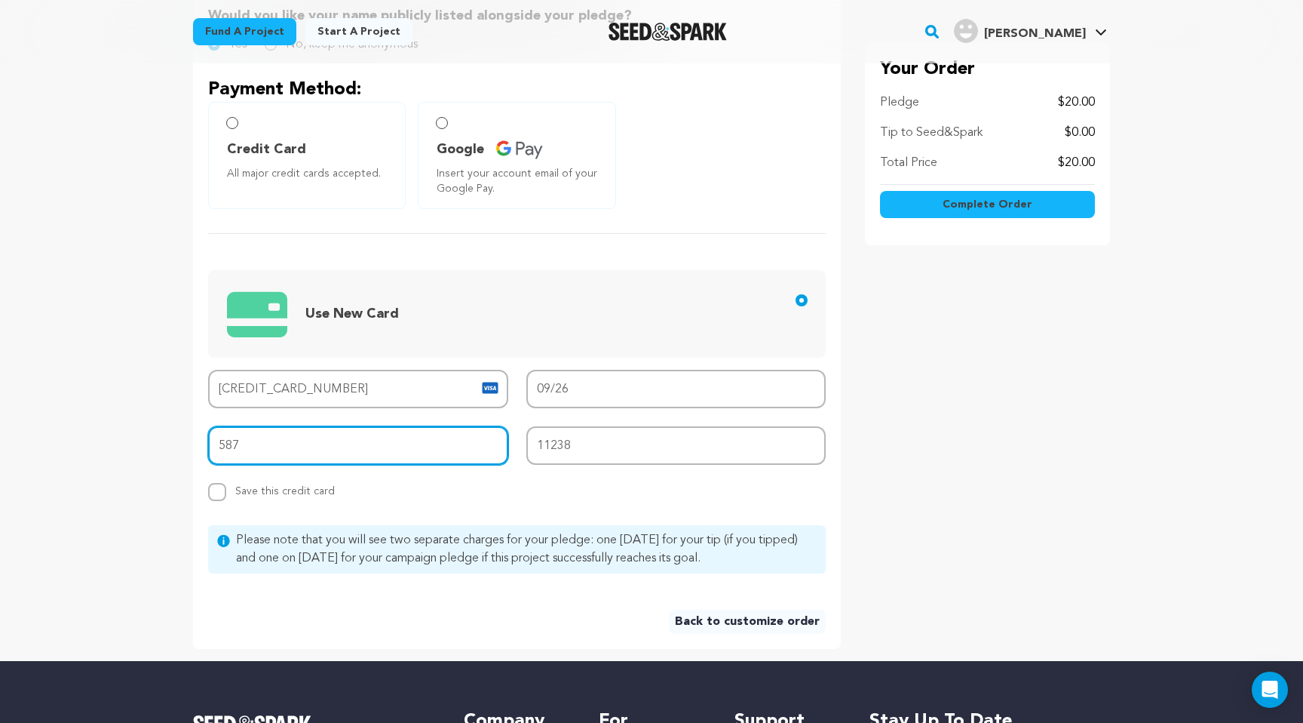
scroll to position [394, 0]
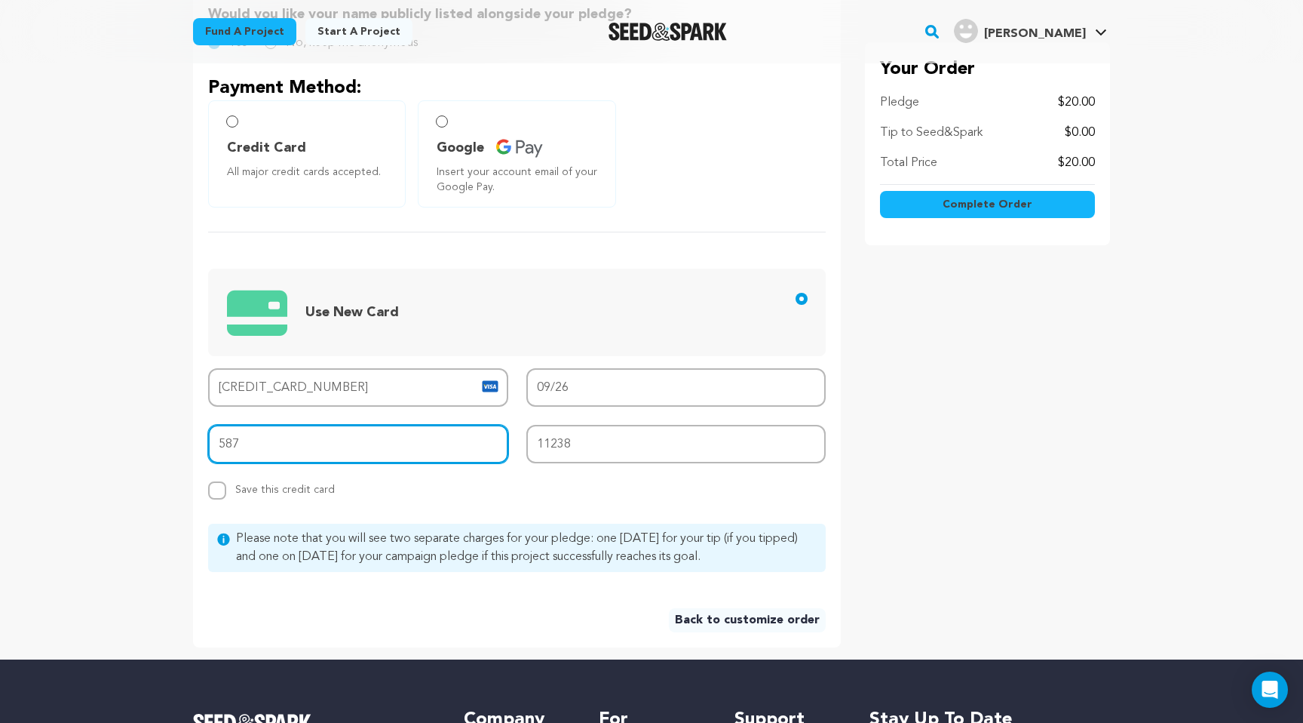
type input "587"
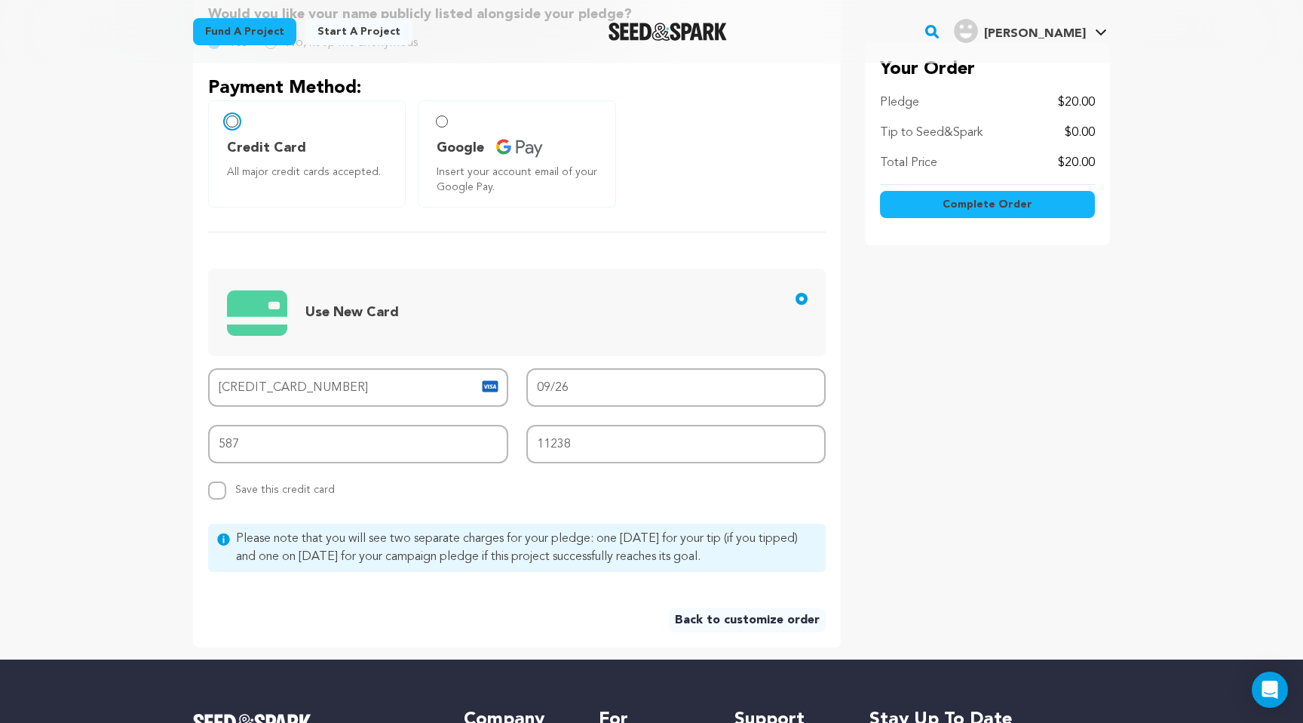
click at [236, 120] on input "Credit Card All major credit cards accepted." at bounding box center [232, 121] width 12 height 12
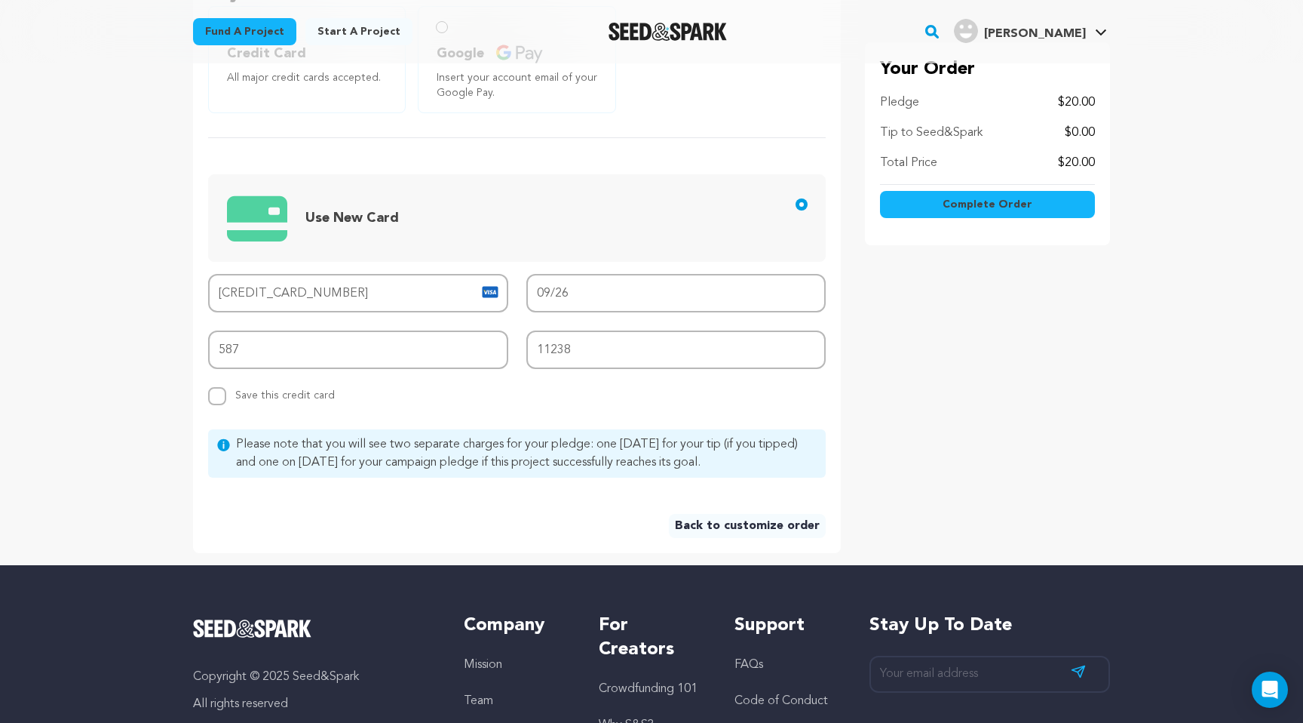
scroll to position [499, 0]
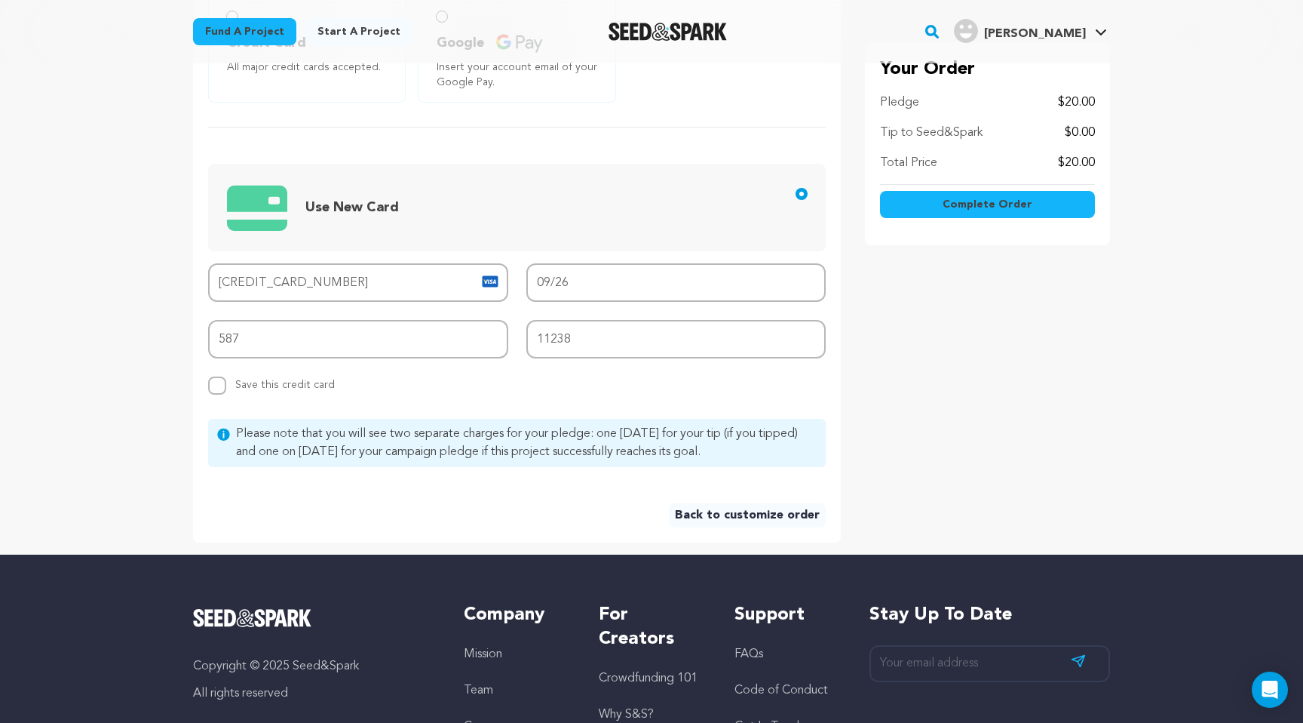
click at [1000, 210] on span "Complete Order" at bounding box center [988, 204] width 90 height 15
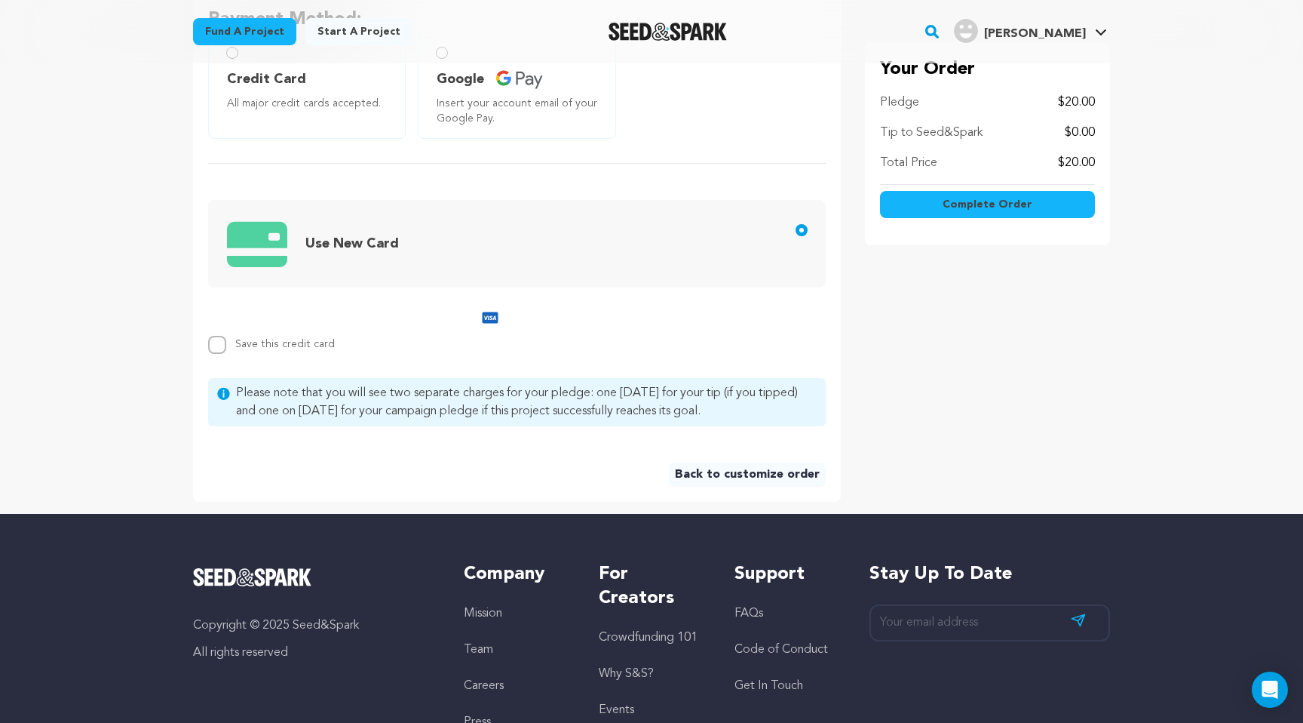
scroll to position [460, 0]
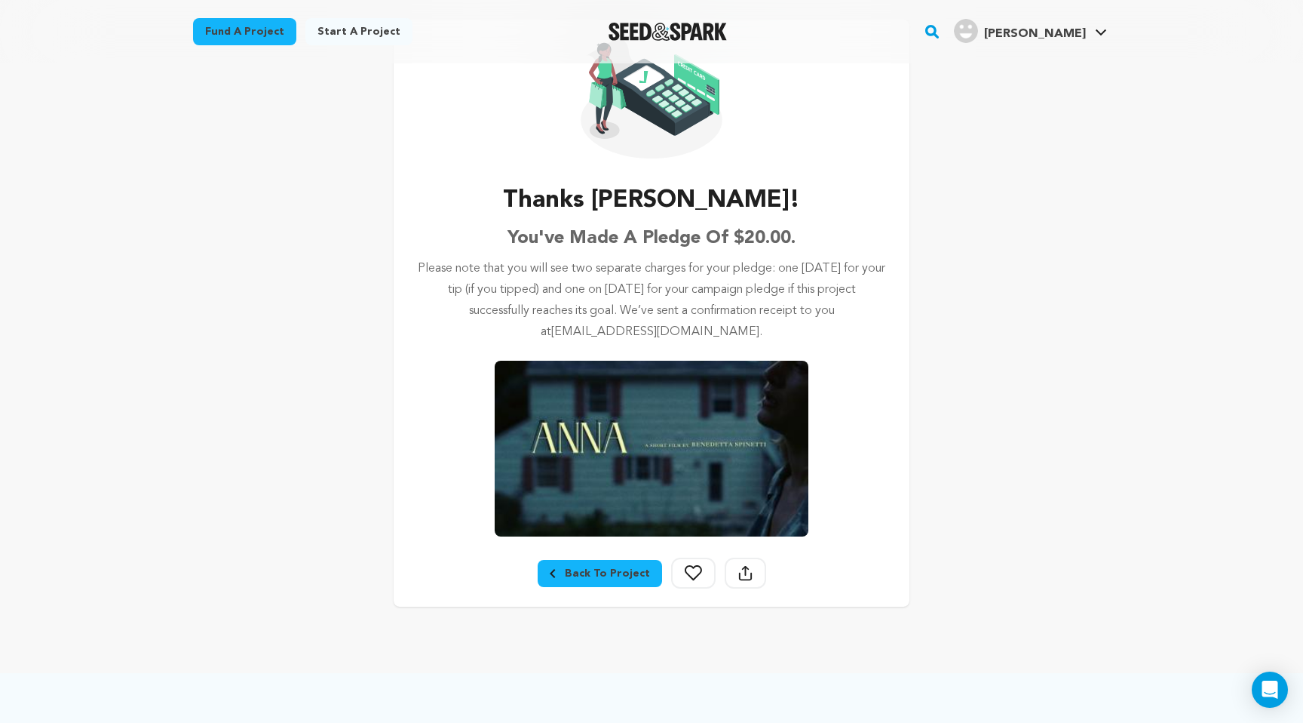
scroll to position [117, 0]
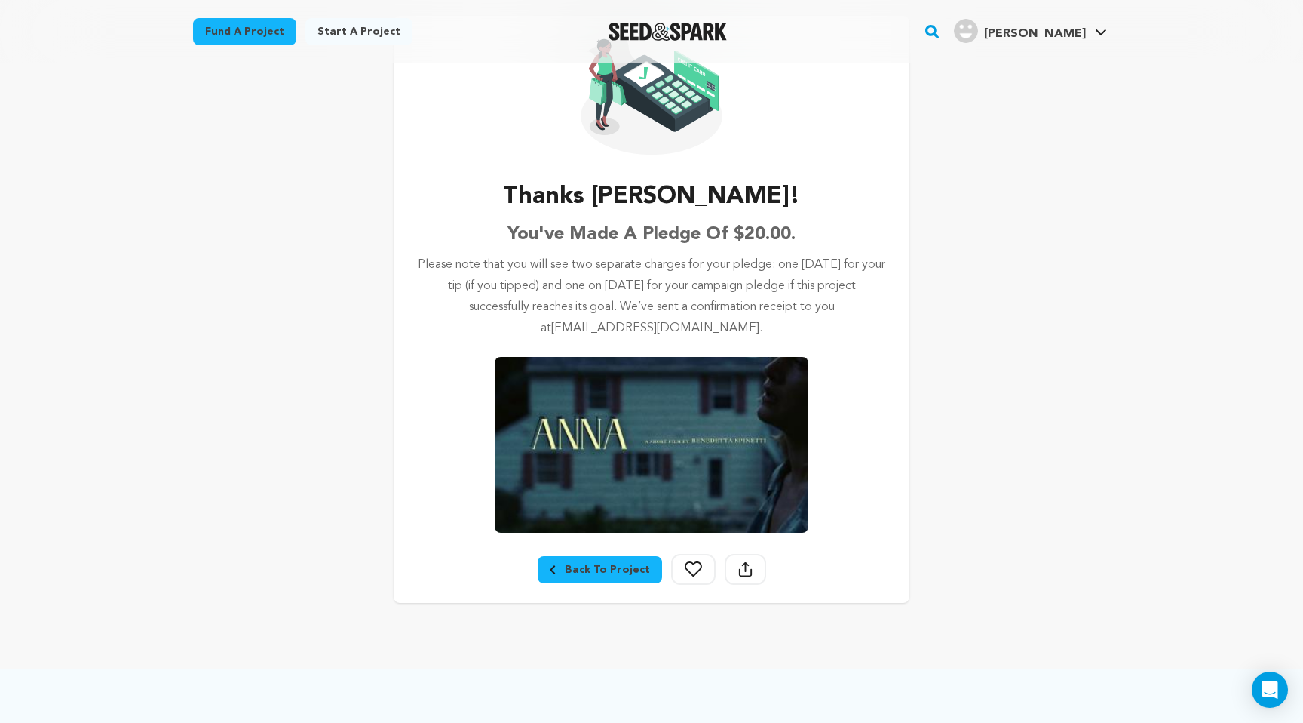
click at [685, 572] on icon at bounding box center [693, 568] width 17 height 15
click at [618, 568] on div "Back To Project" at bounding box center [600, 569] width 100 height 15
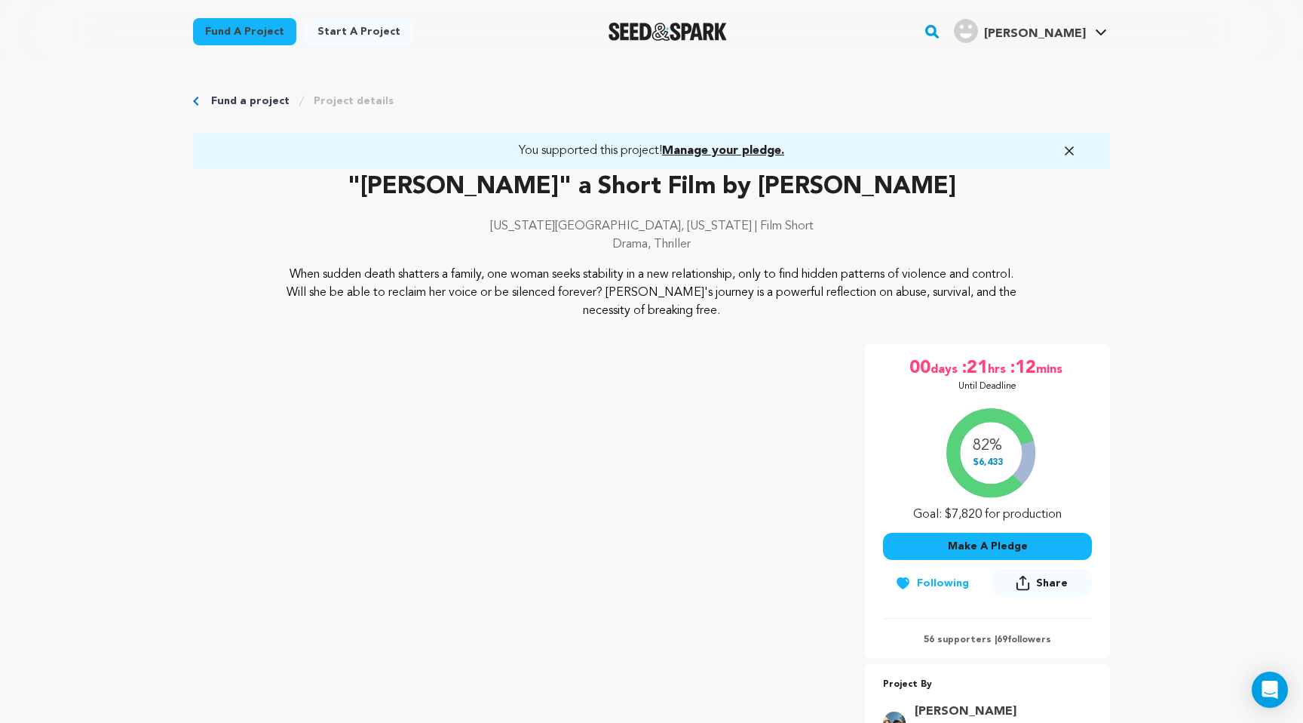
click at [702, 29] on img "Seed&Spark Homepage" at bounding box center [668, 32] width 118 height 18
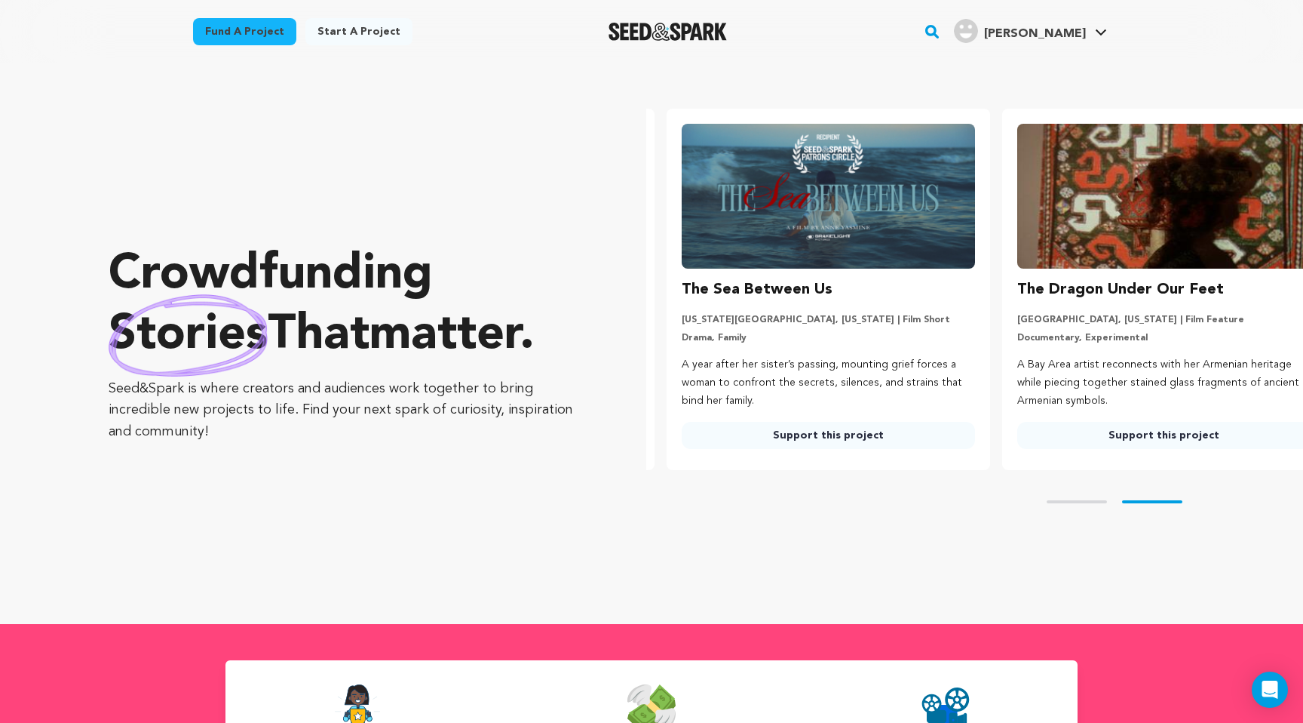
scroll to position [0, 348]
